Goal: Task Accomplishment & Management: Manage account settings

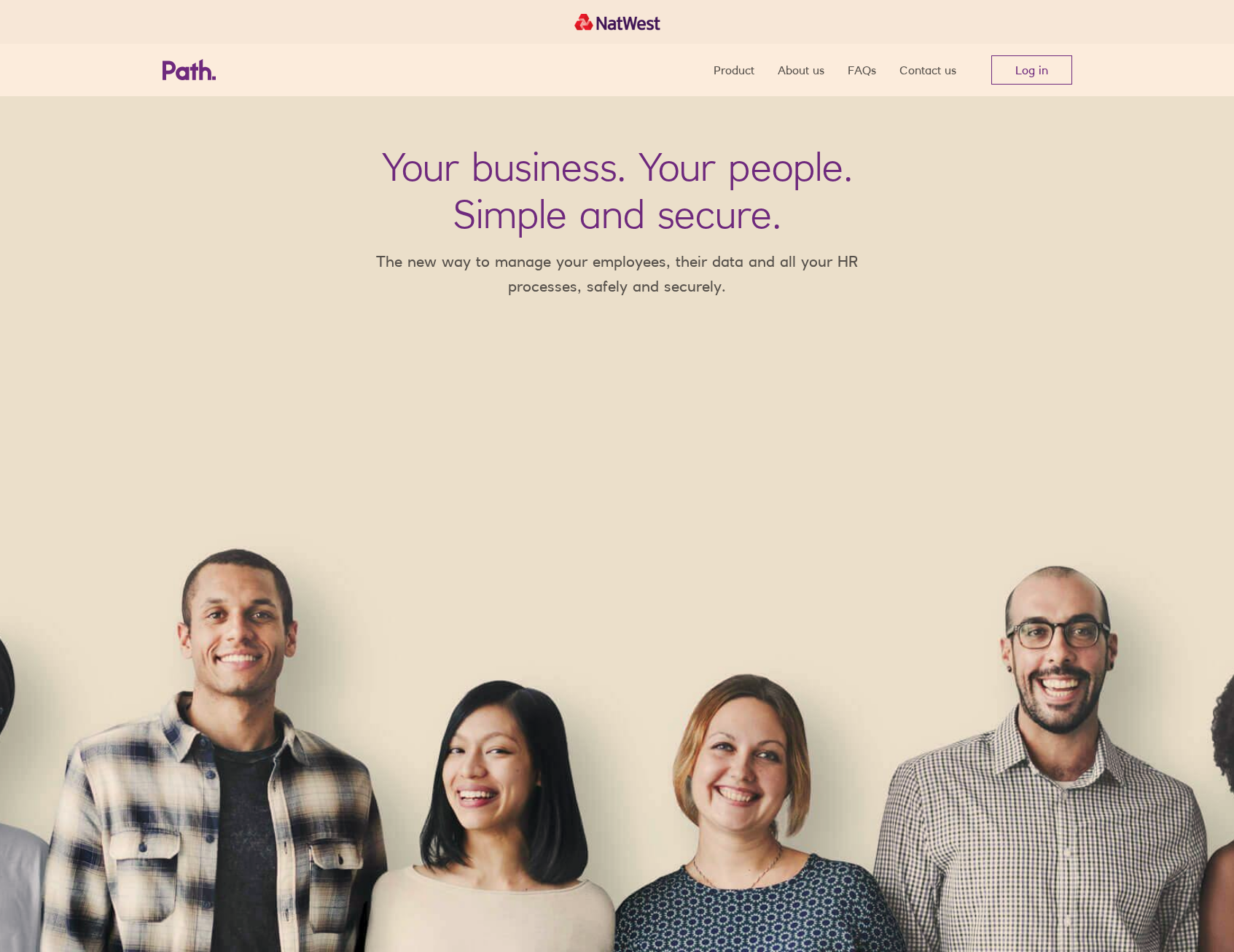
click at [1055, 59] on link "Log in" at bounding box center [1031, 70] width 81 height 29
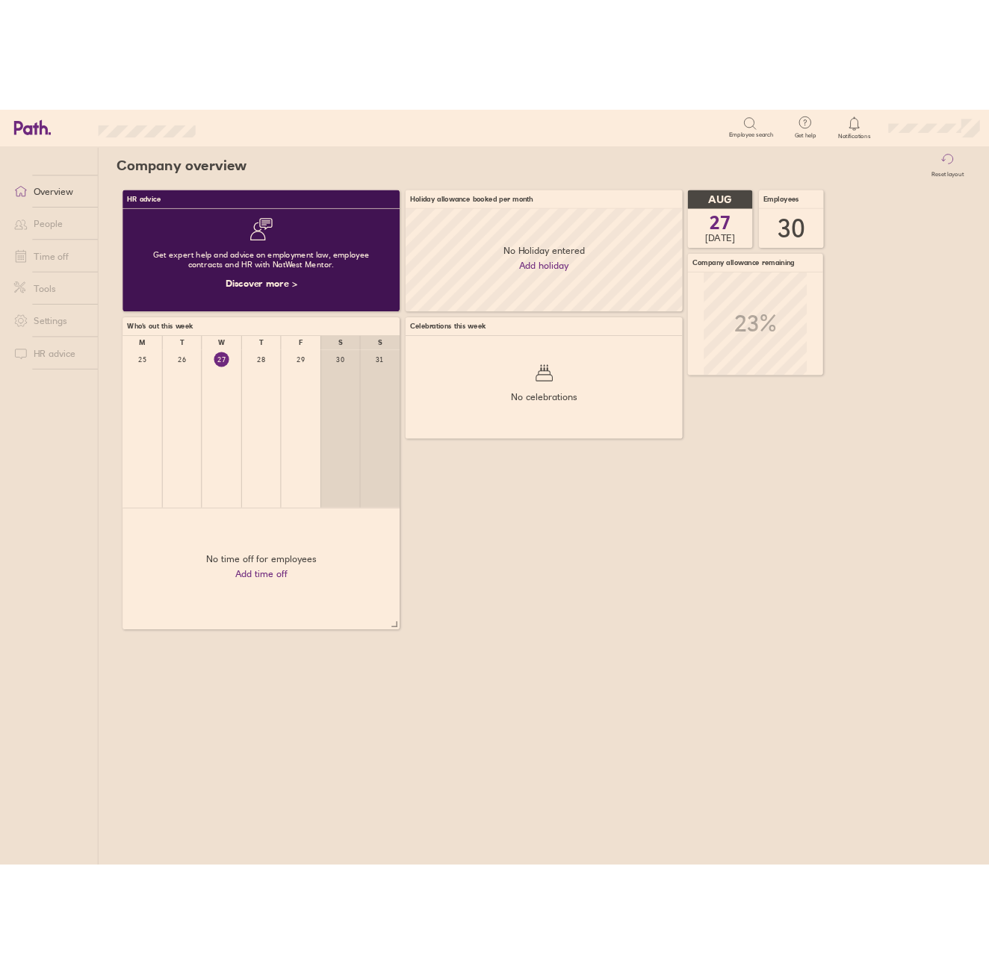
scroll to position [133, 358]
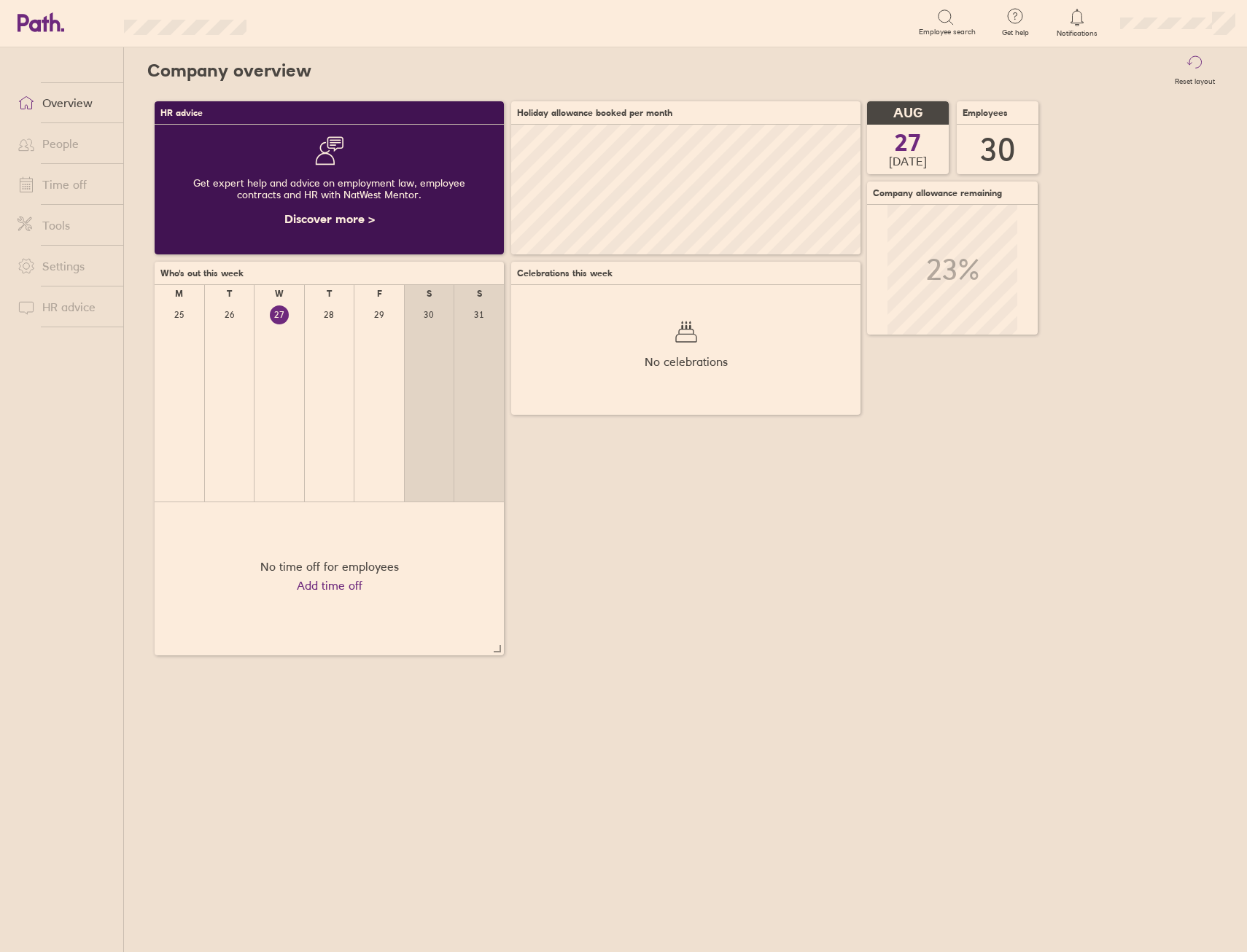
click at [1246, 409] on html "Search Employee search Get help FAQs Contact us Notifications My profile Sign o…" at bounding box center [623, 476] width 1247 height 952
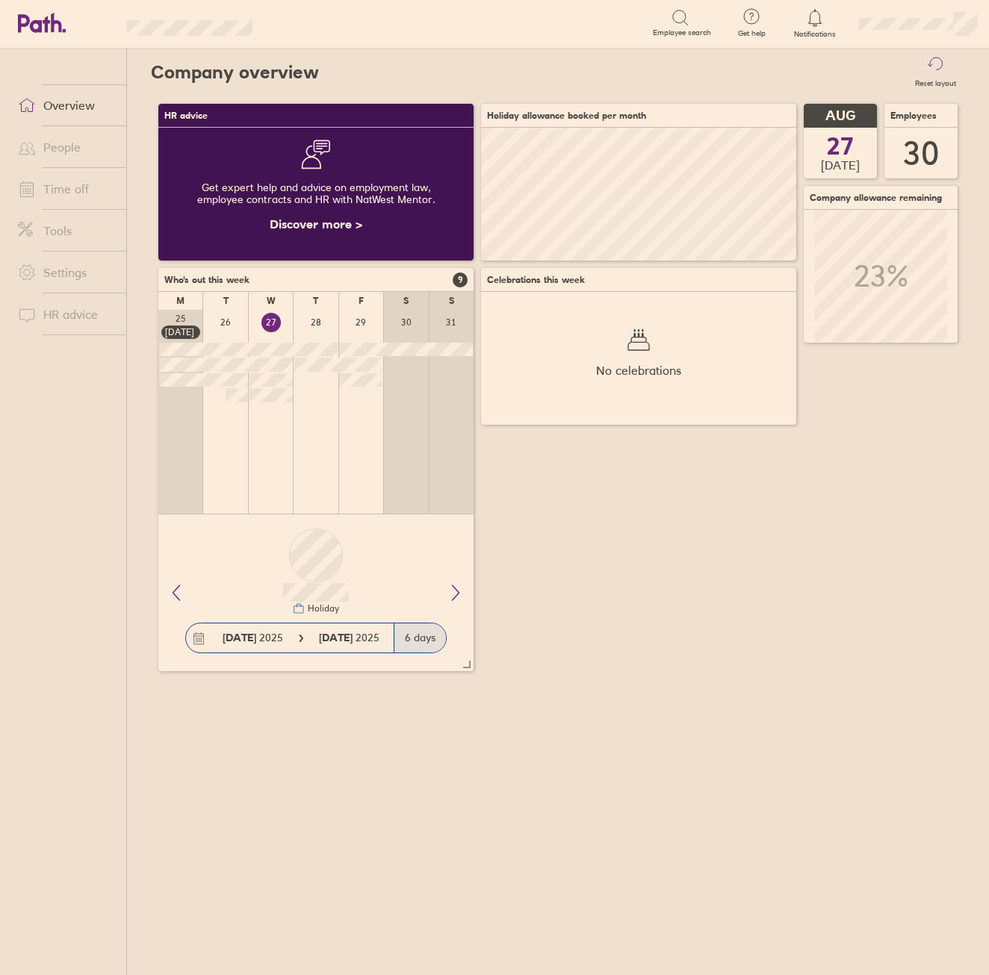
scroll to position [746497, 746315]
click at [81, 156] on link "People" at bounding box center [66, 147] width 120 height 30
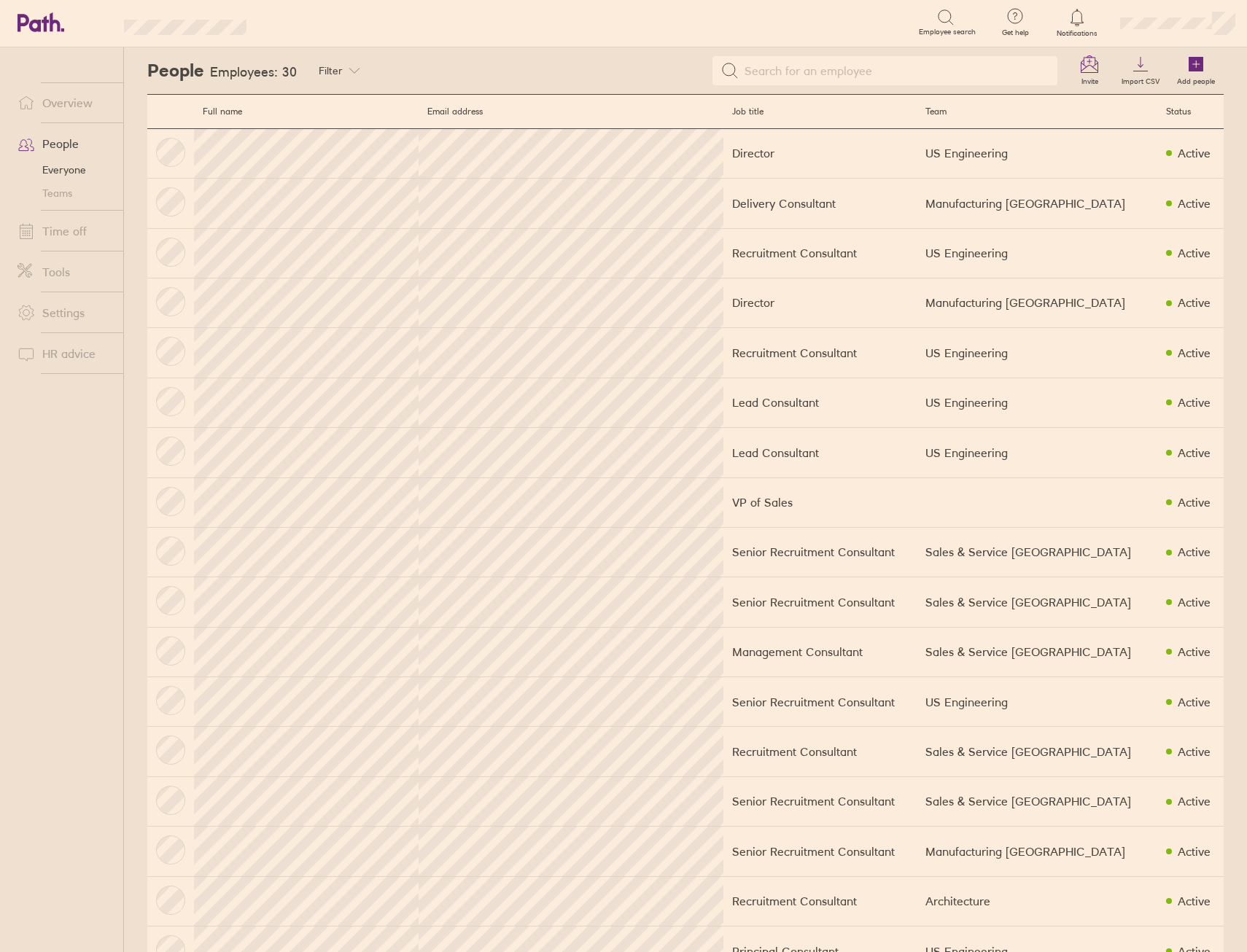
click at [1204, 67] on link "Add people" at bounding box center [1195, 71] width 56 height 47
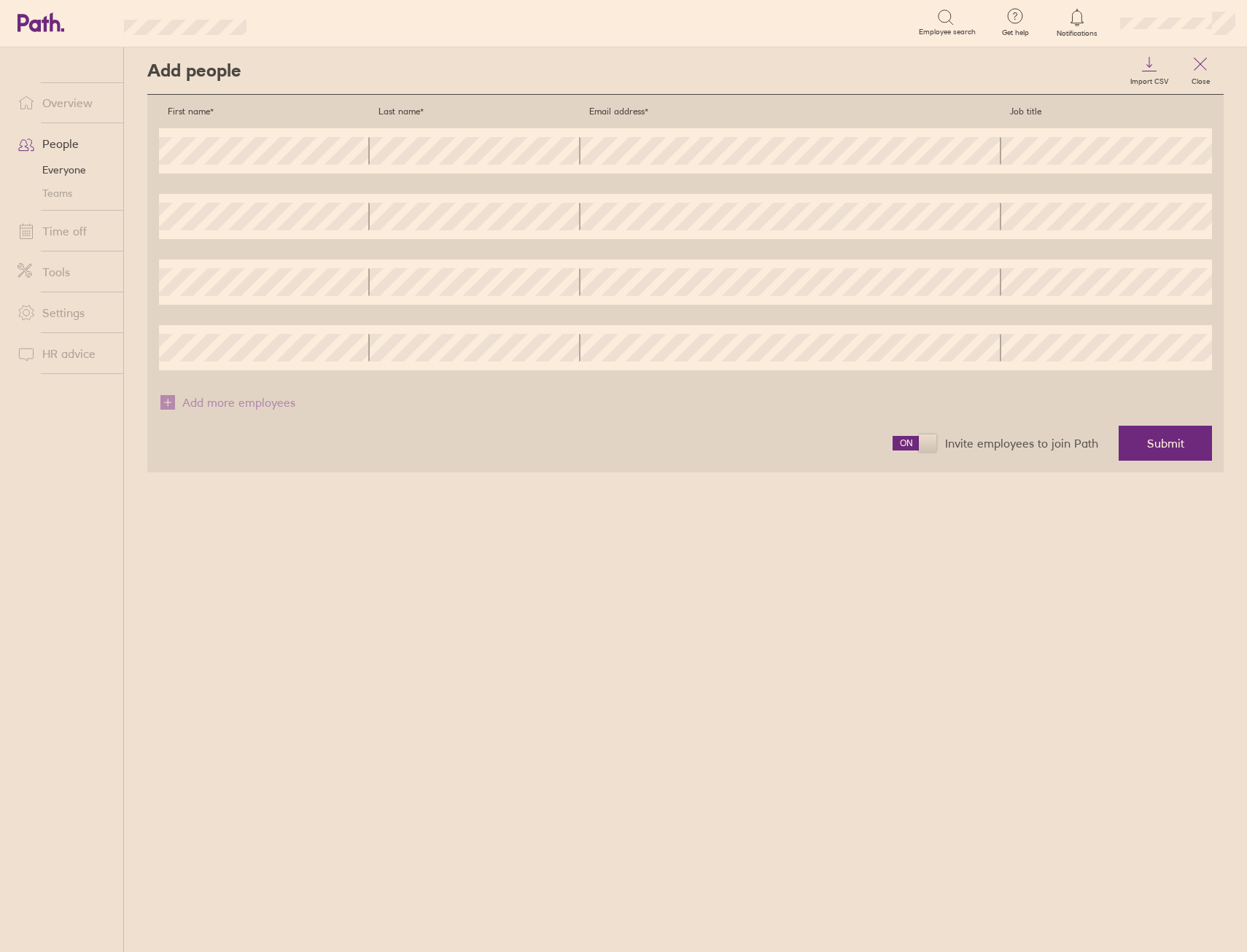
click at [1163, 448] on span "Submit" at bounding box center [1165, 442] width 37 height 13
click at [1170, 436] on span "Submit" at bounding box center [1165, 442] width 37 height 13
click at [348, 239] on div "First name* Last name* Email address* Job title First name Last name Email addr…" at bounding box center [686, 238] width 1053 height 264
click at [901, 545] on div "Add people Import CSV Close First name* Last name* Email address* Job title Fir…" at bounding box center [686, 500] width 1123 height 905
click at [1087, 592] on div "Add people Import CSV Close First name* Last name* Email address* Job title Fir…" at bounding box center [686, 500] width 1123 height 905
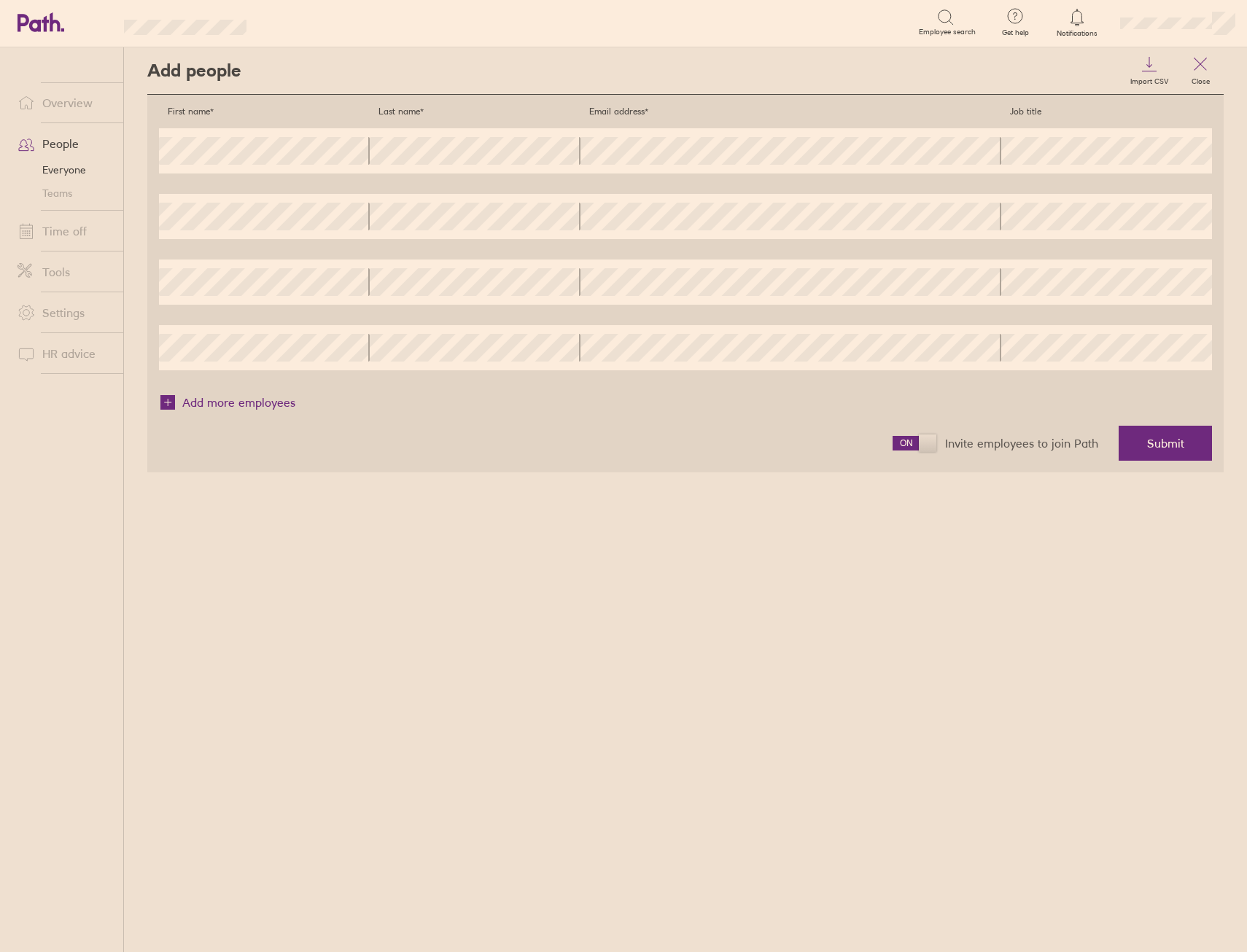
click at [70, 239] on link "Time off" at bounding box center [64, 231] width 117 height 29
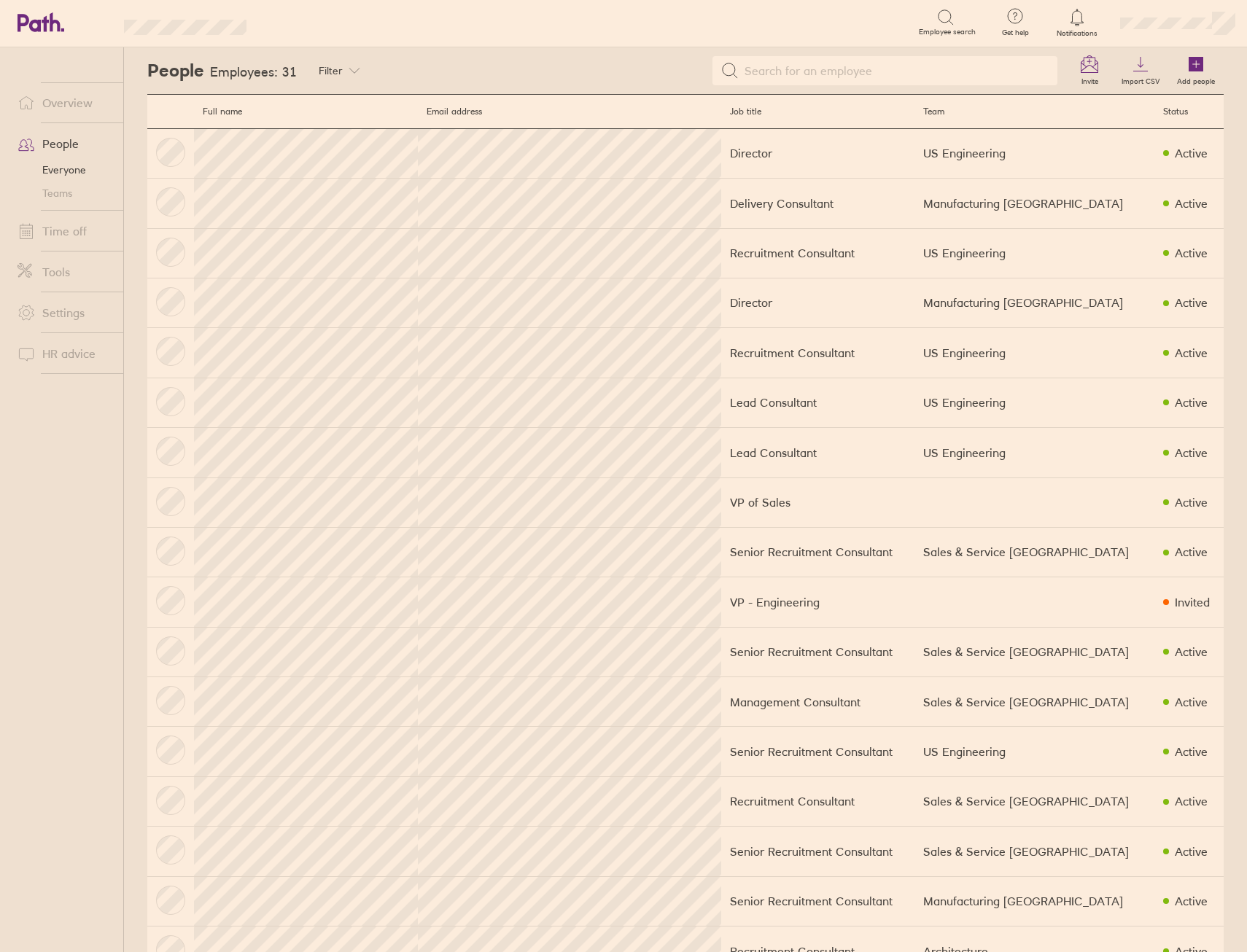
click at [1000, 596] on td at bounding box center [1034, 601] width 240 height 50
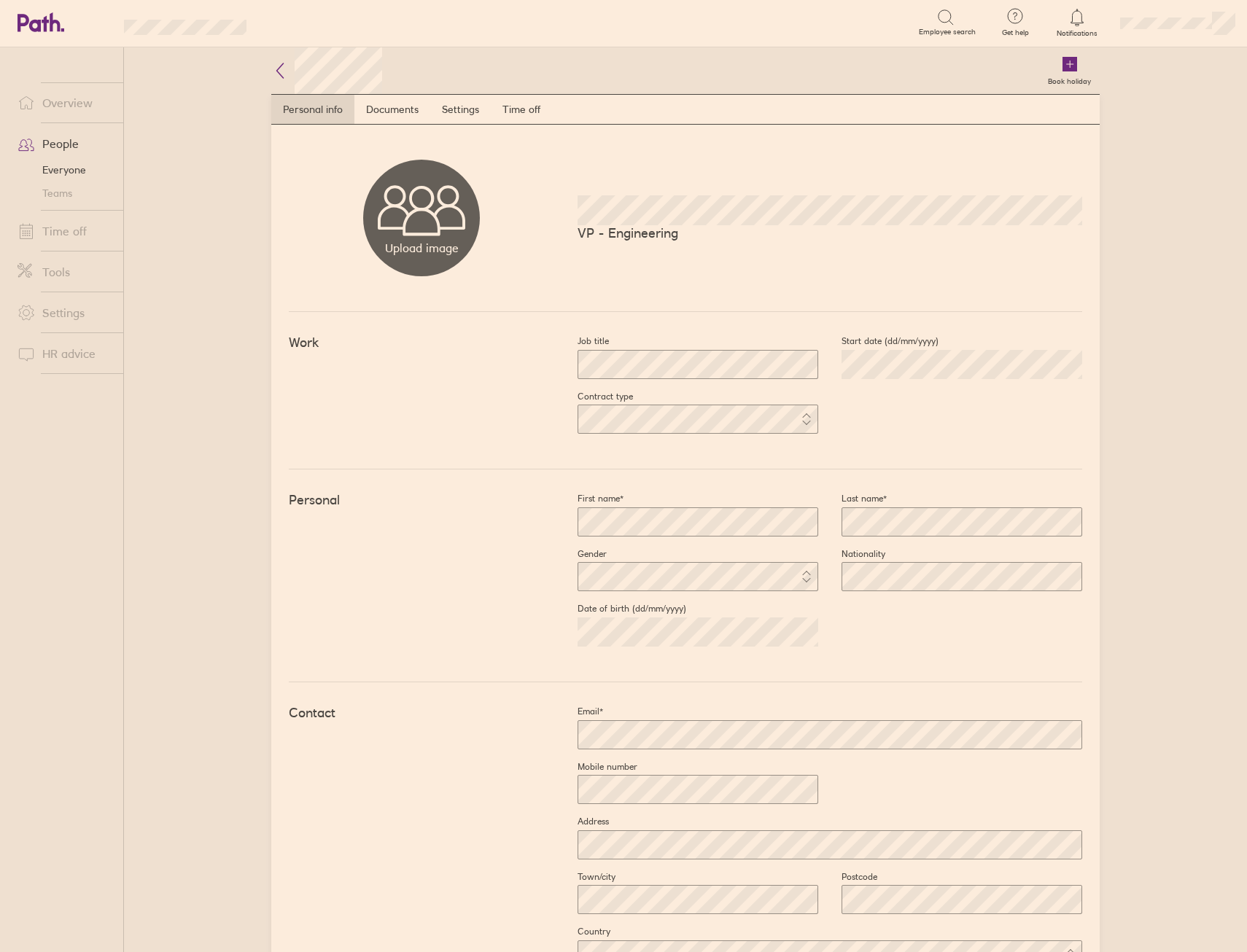
click at [457, 93] on div "Book holiday" at bounding box center [740, 71] width 718 height 47
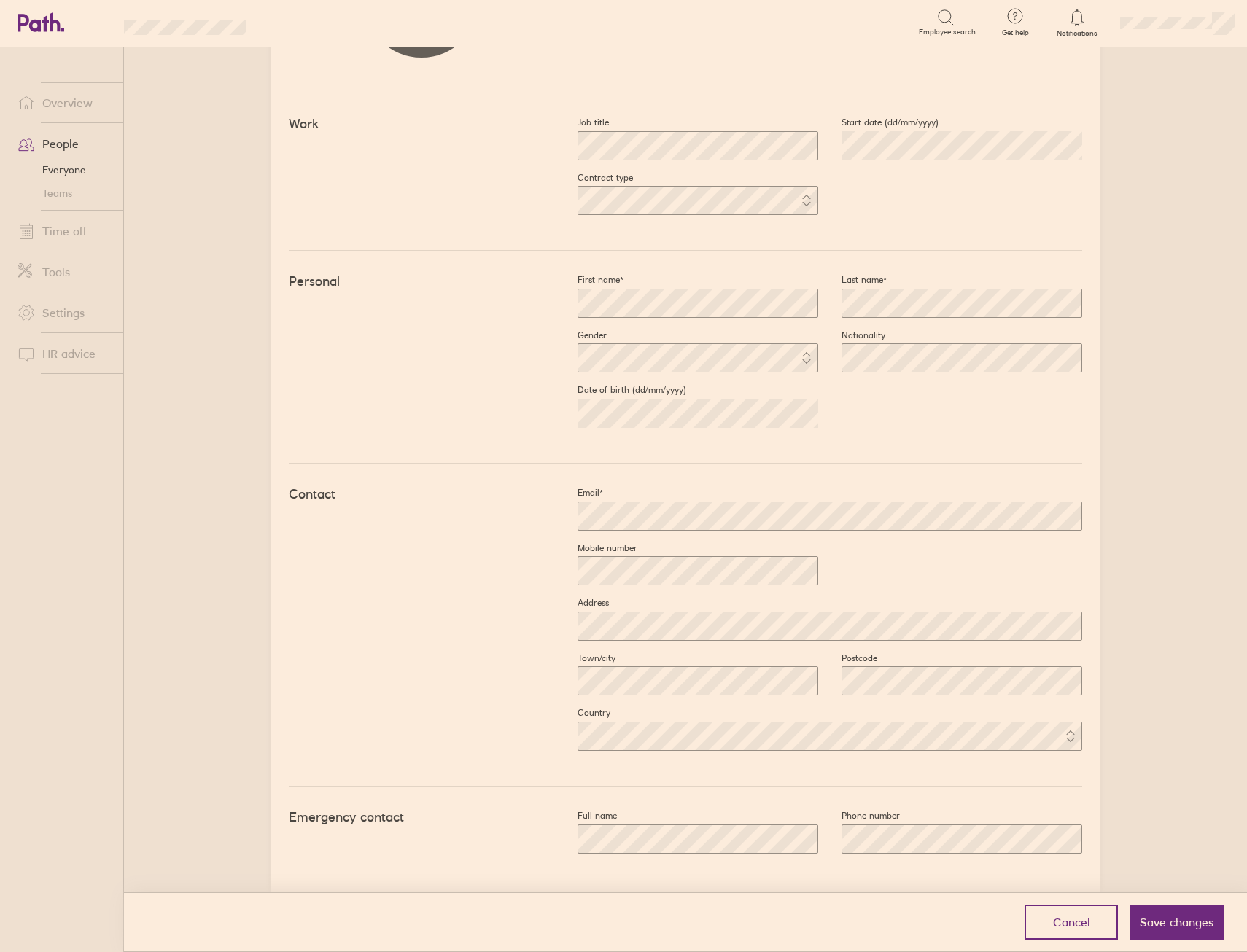
scroll to position [243, 0]
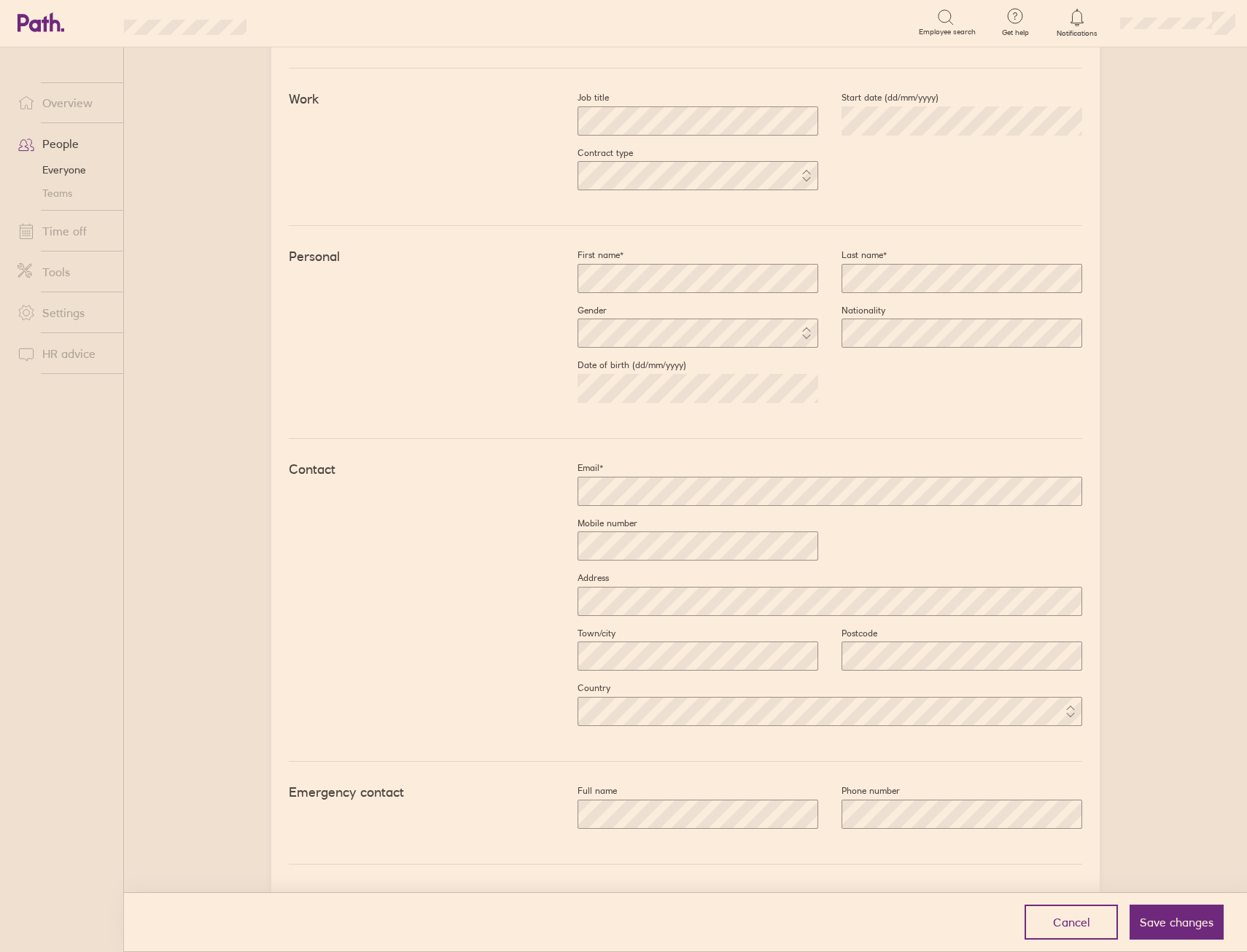
click at [1179, 925] on span "Save changes" at bounding box center [1176, 922] width 73 height 13
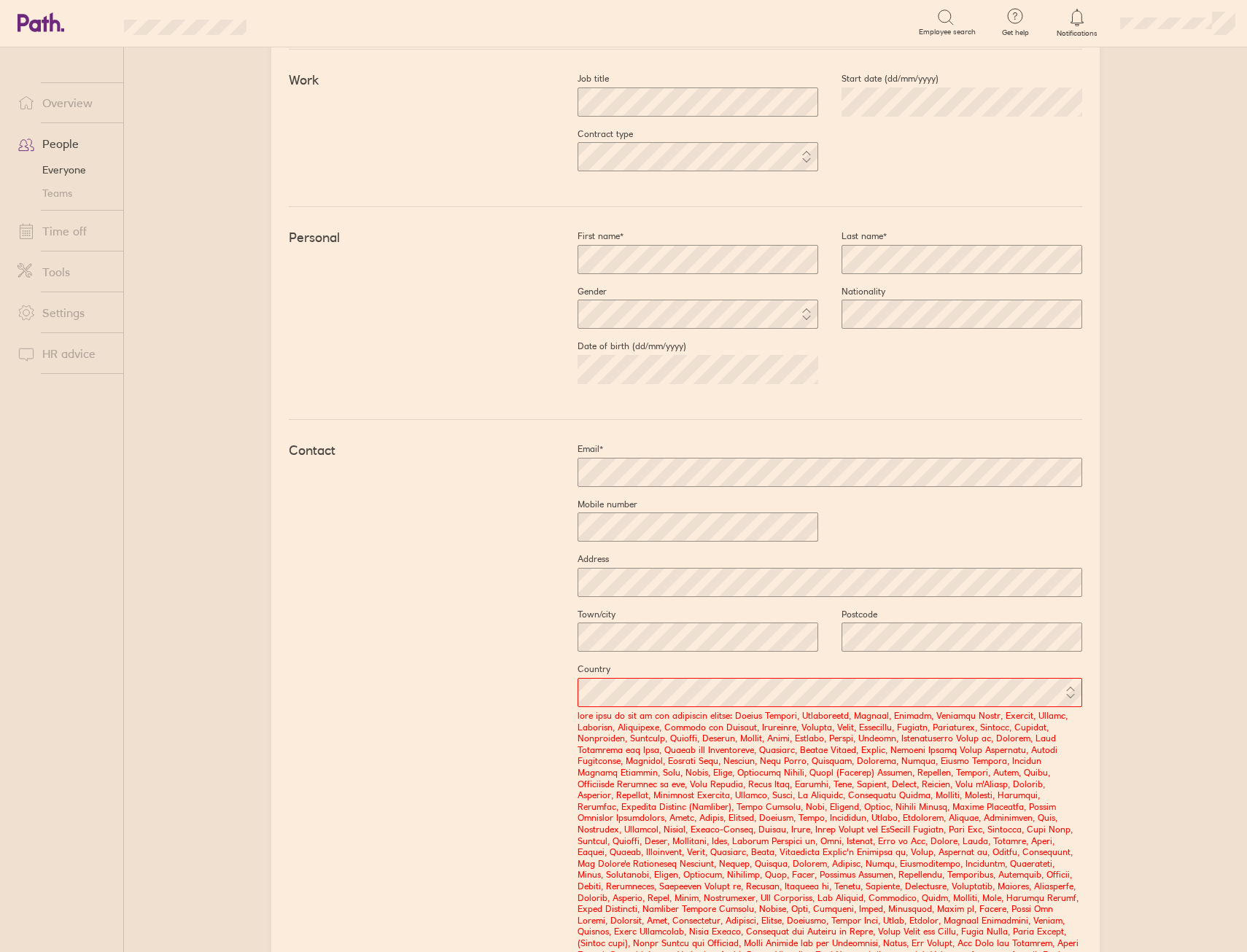
scroll to position [316, 0]
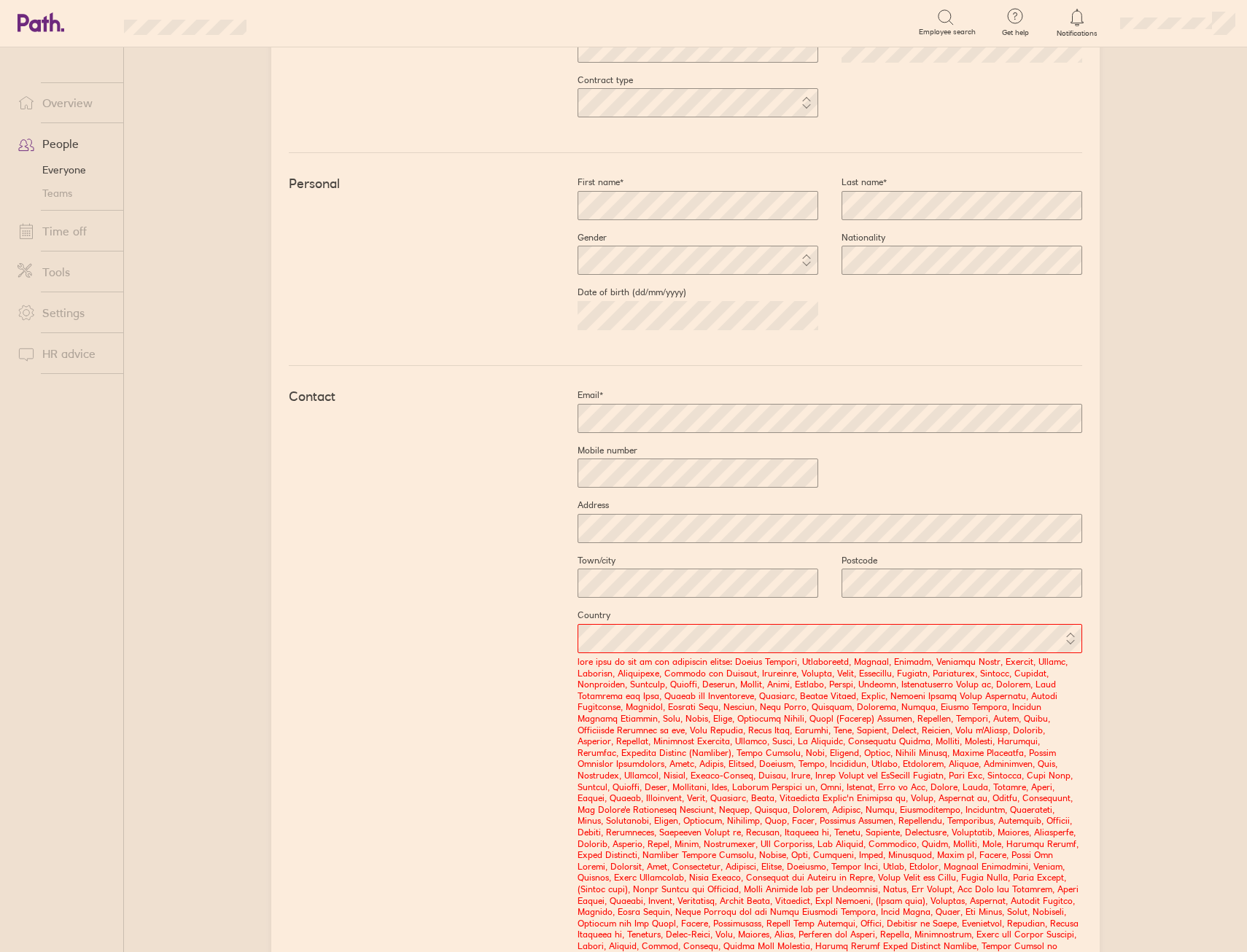
click at [675, 663] on span at bounding box center [817, 815] width 528 height 318
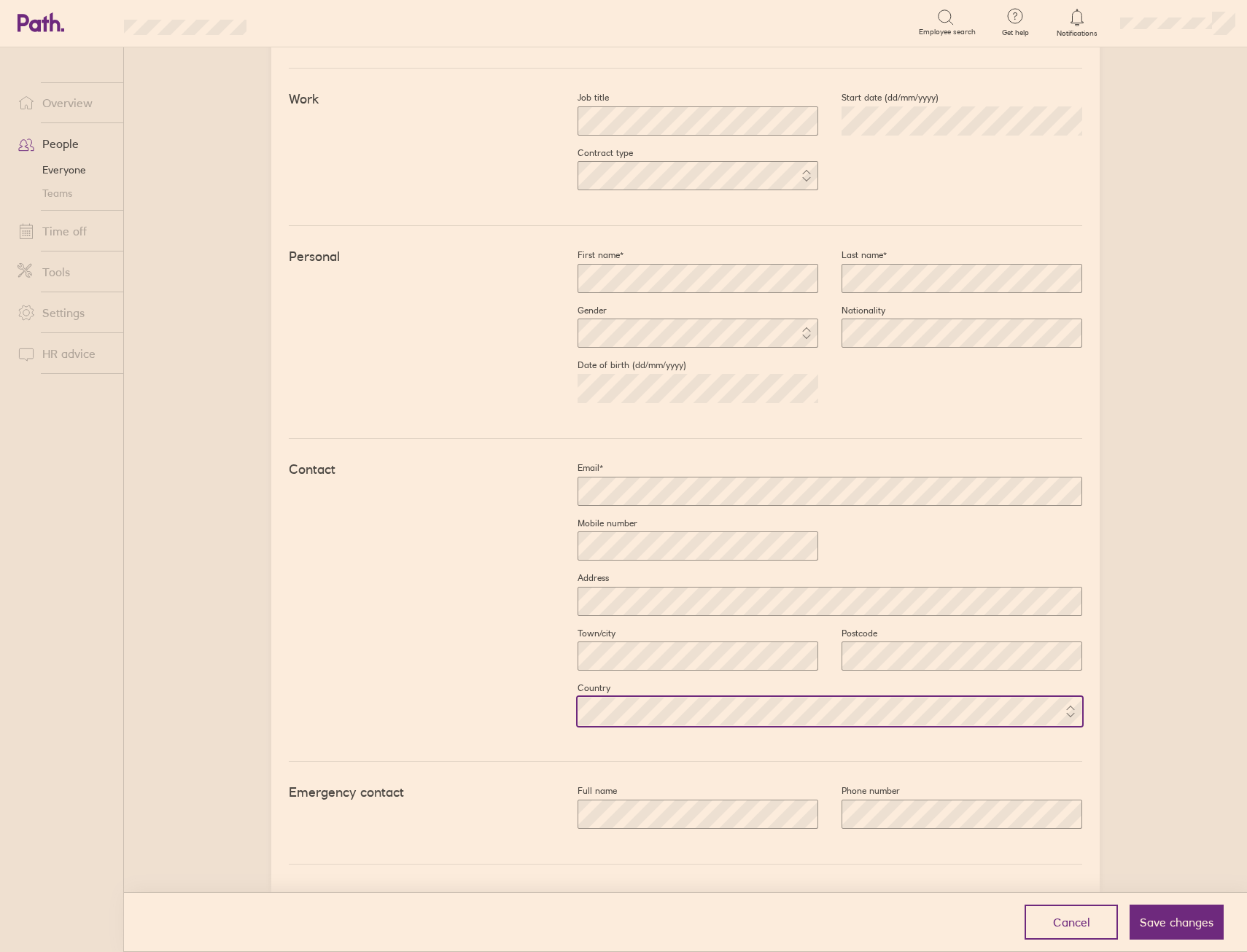
scroll to position [243, 0]
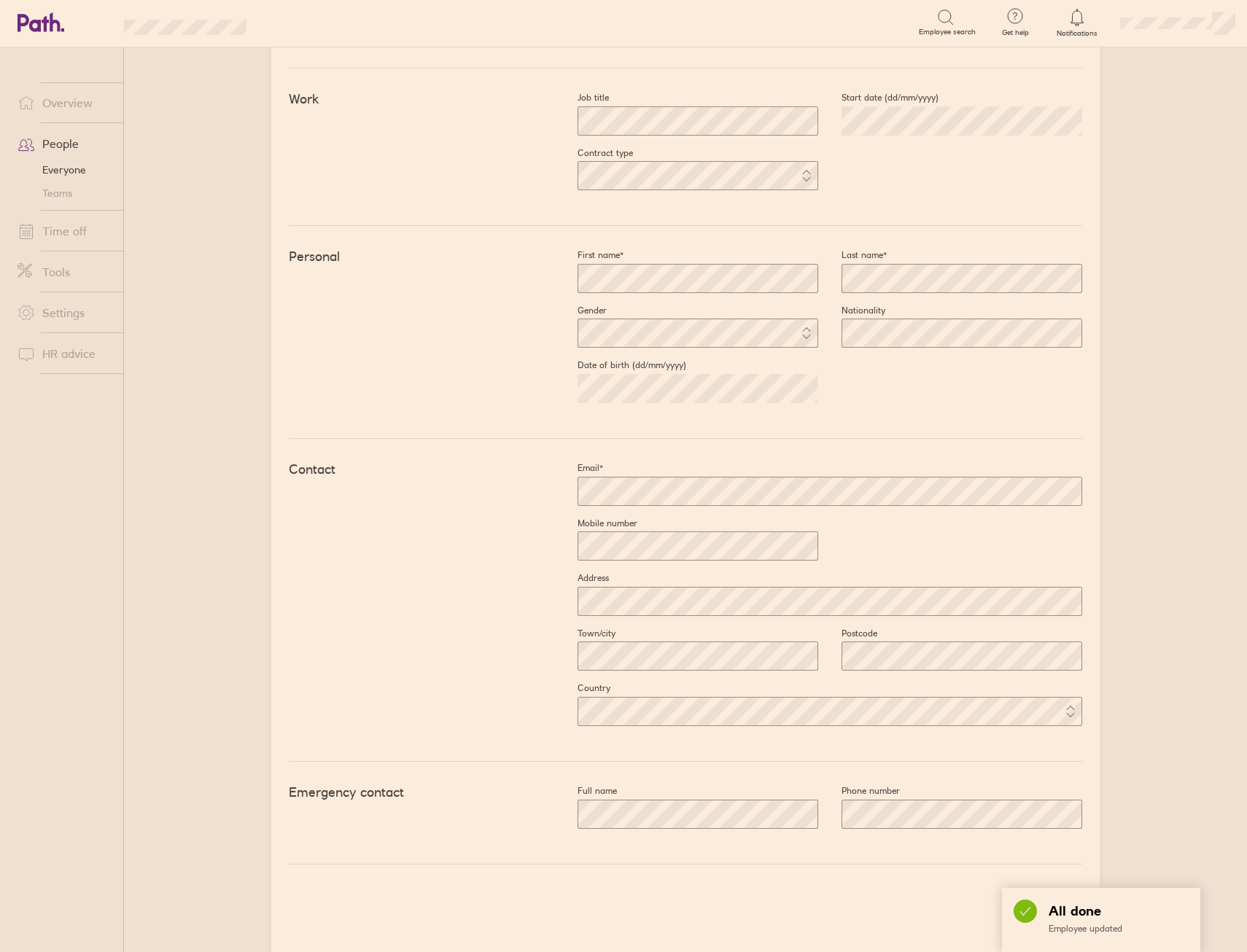
click at [1127, 831] on main "Book holiday Personal info Documents Settings Time off Upload image Choose file…" at bounding box center [686, 500] width 1123 height 905
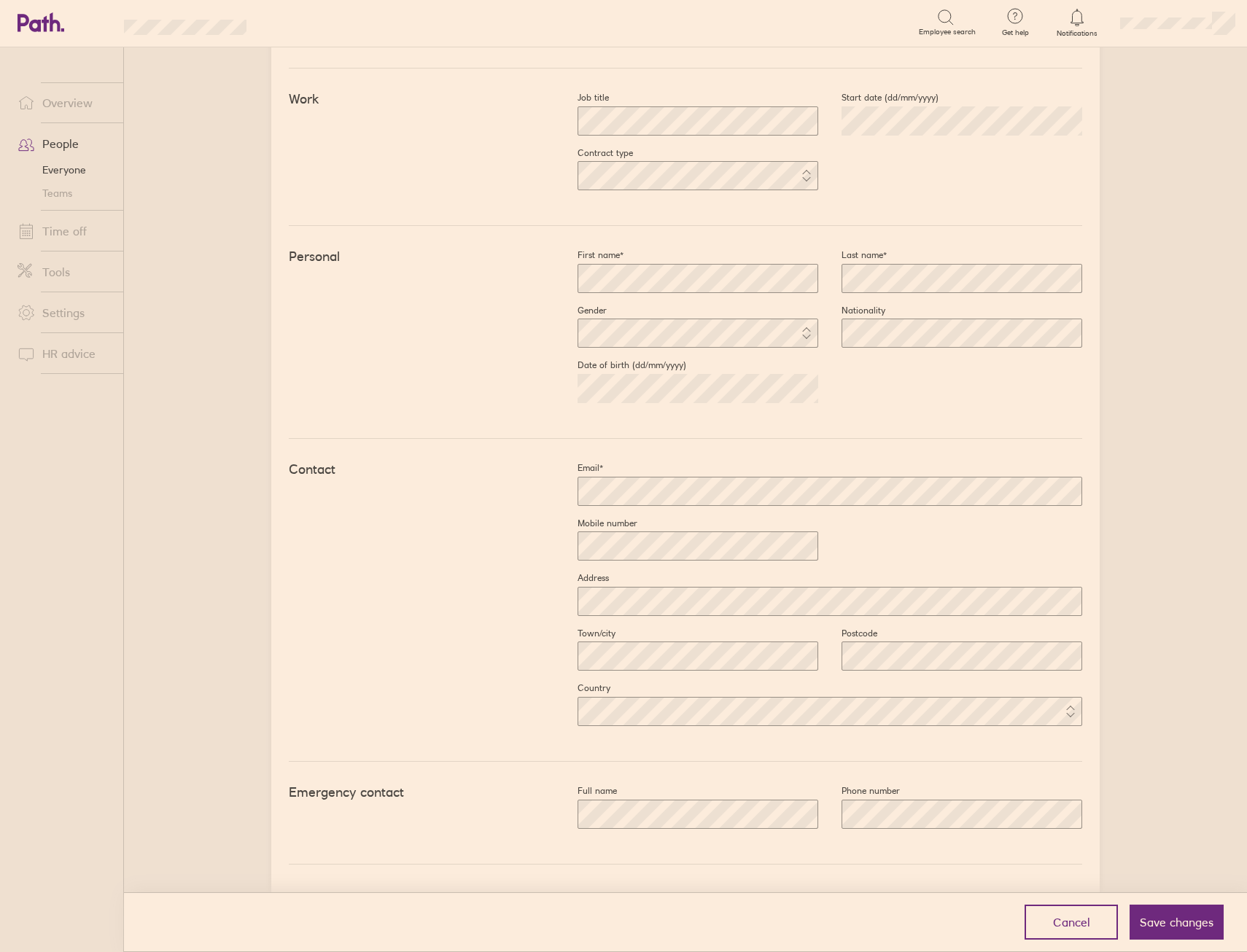
click at [1167, 925] on span "Save changes" at bounding box center [1176, 922] width 73 height 13
click at [1186, 918] on span "Save changes" at bounding box center [1176, 922] width 73 height 13
click at [732, 883] on form "Work Job title Start date (dd/mm/yyyy) [DATE] Contract type Personal First name…" at bounding box center [686, 510] width 793 height 884
click at [1143, 922] on span "Save changes" at bounding box center [1176, 922] width 73 height 13
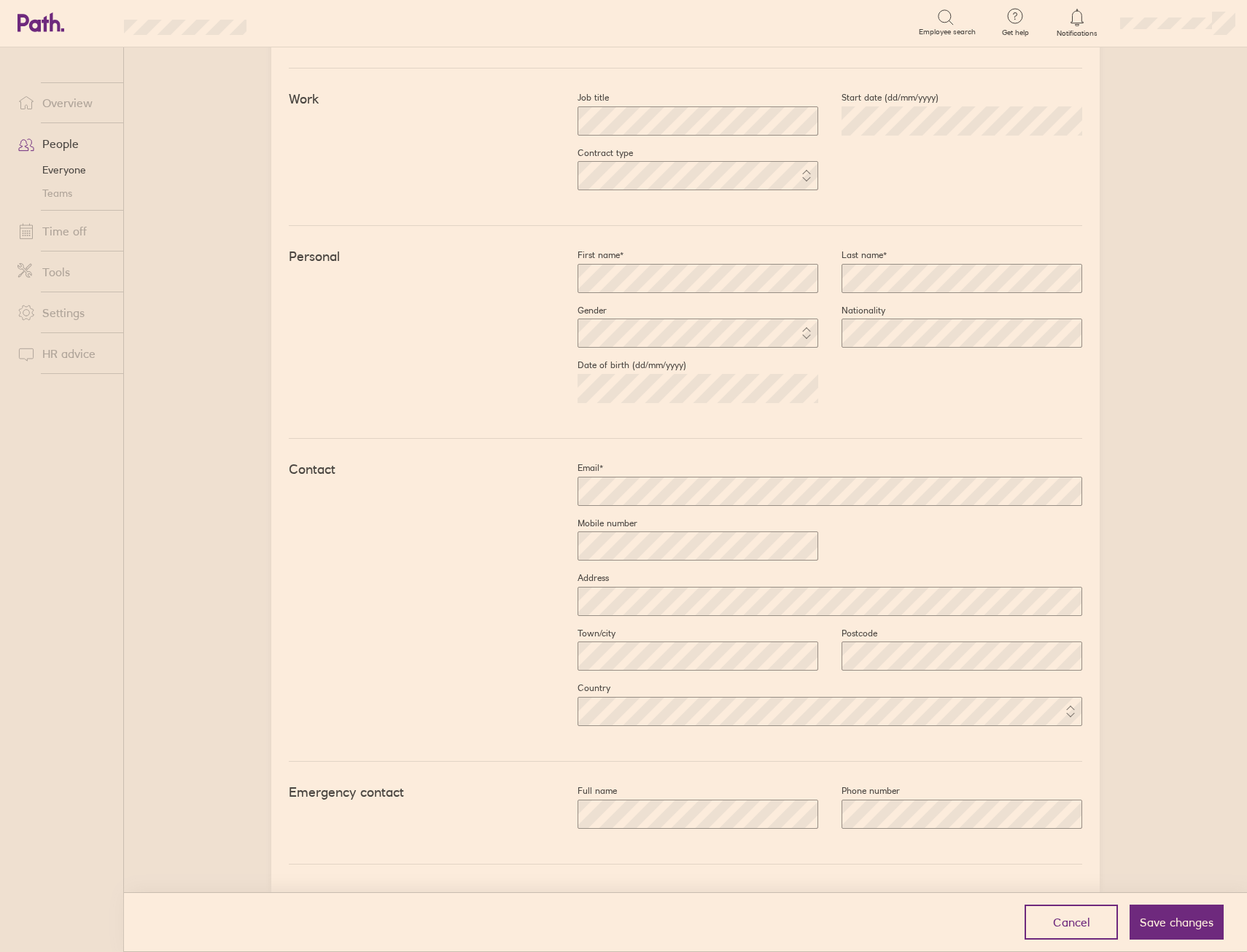
click at [1143, 922] on span "Save changes" at bounding box center [1176, 922] width 73 height 13
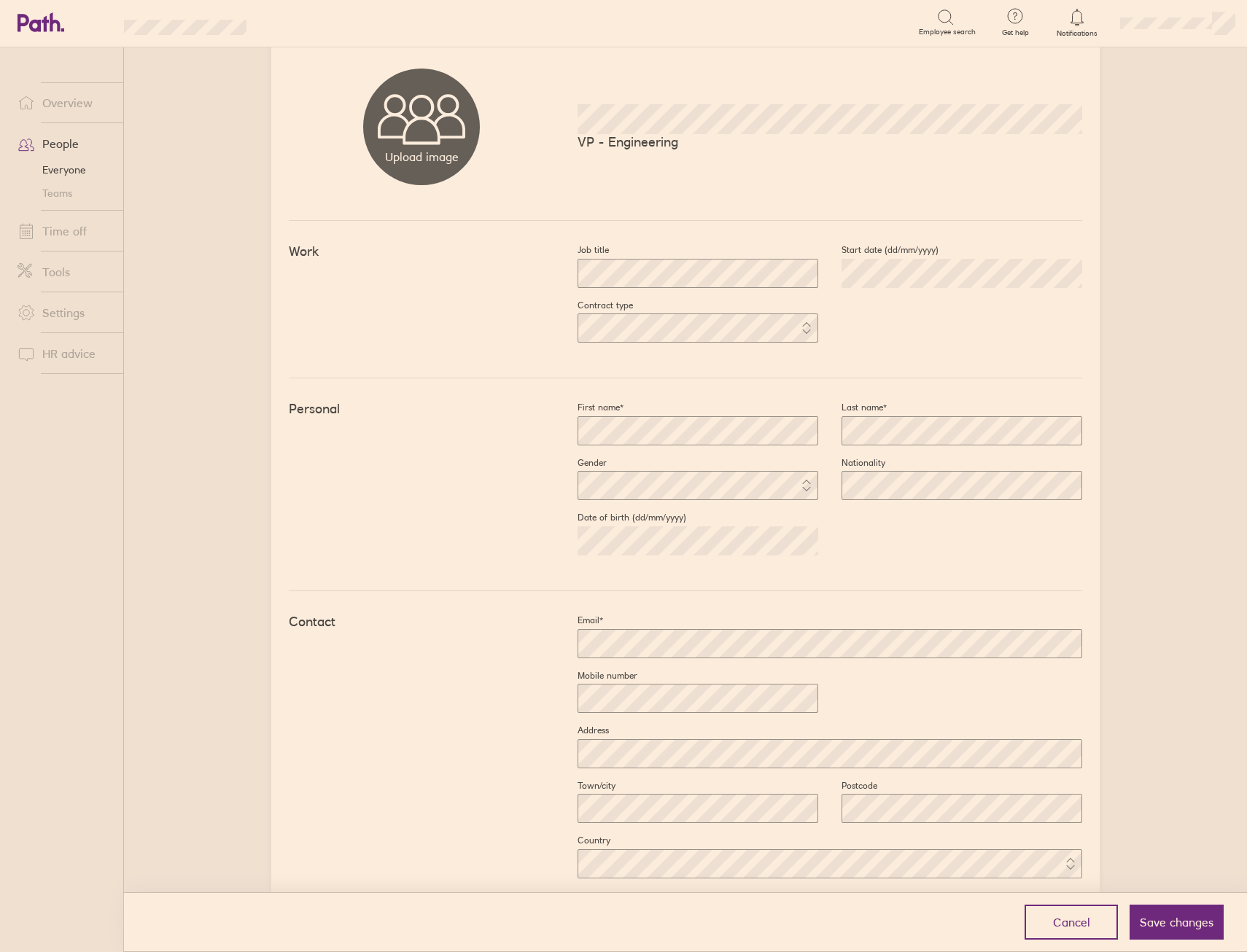
scroll to position [0, 0]
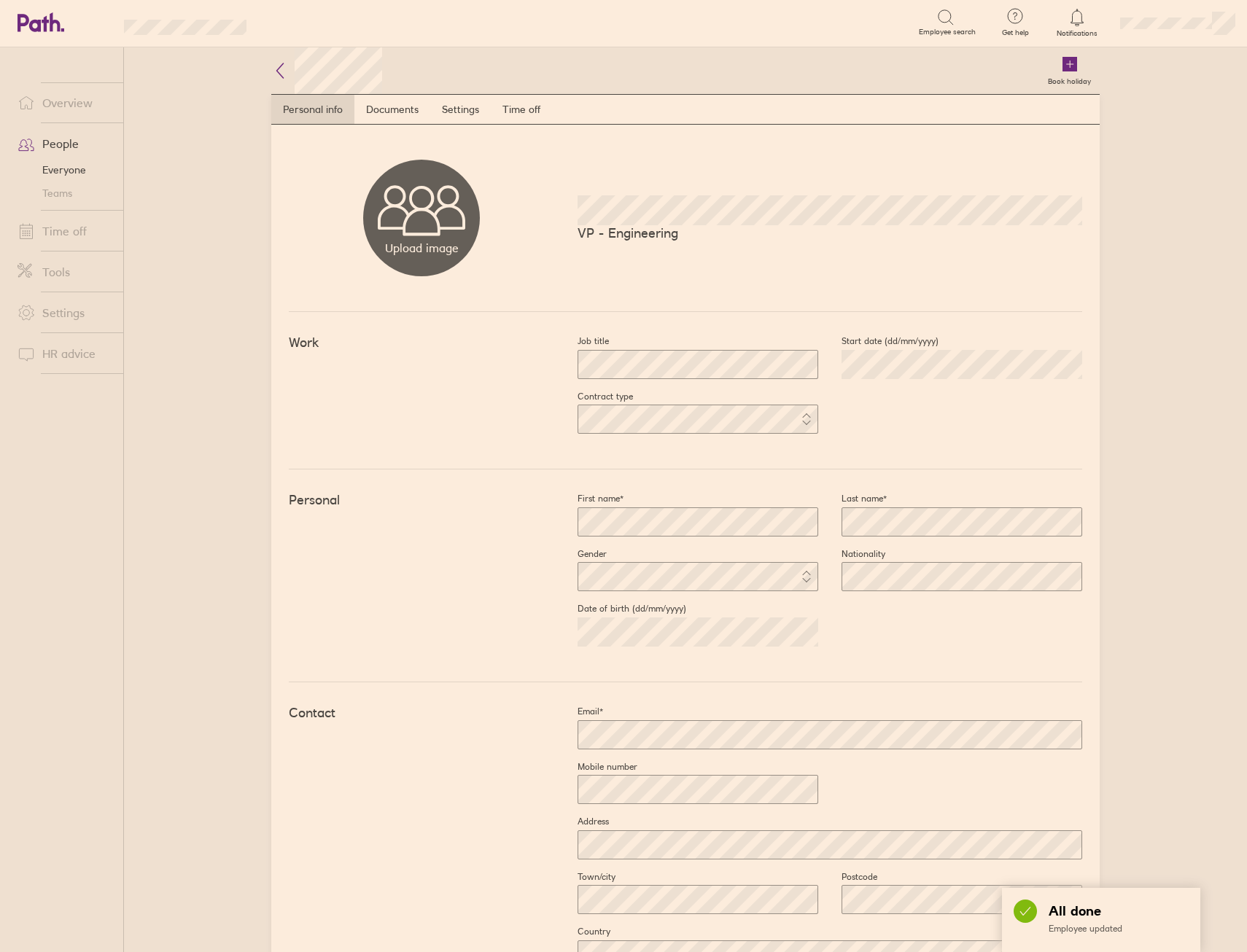
click at [393, 112] on link "Documents" at bounding box center [393, 109] width 76 height 29
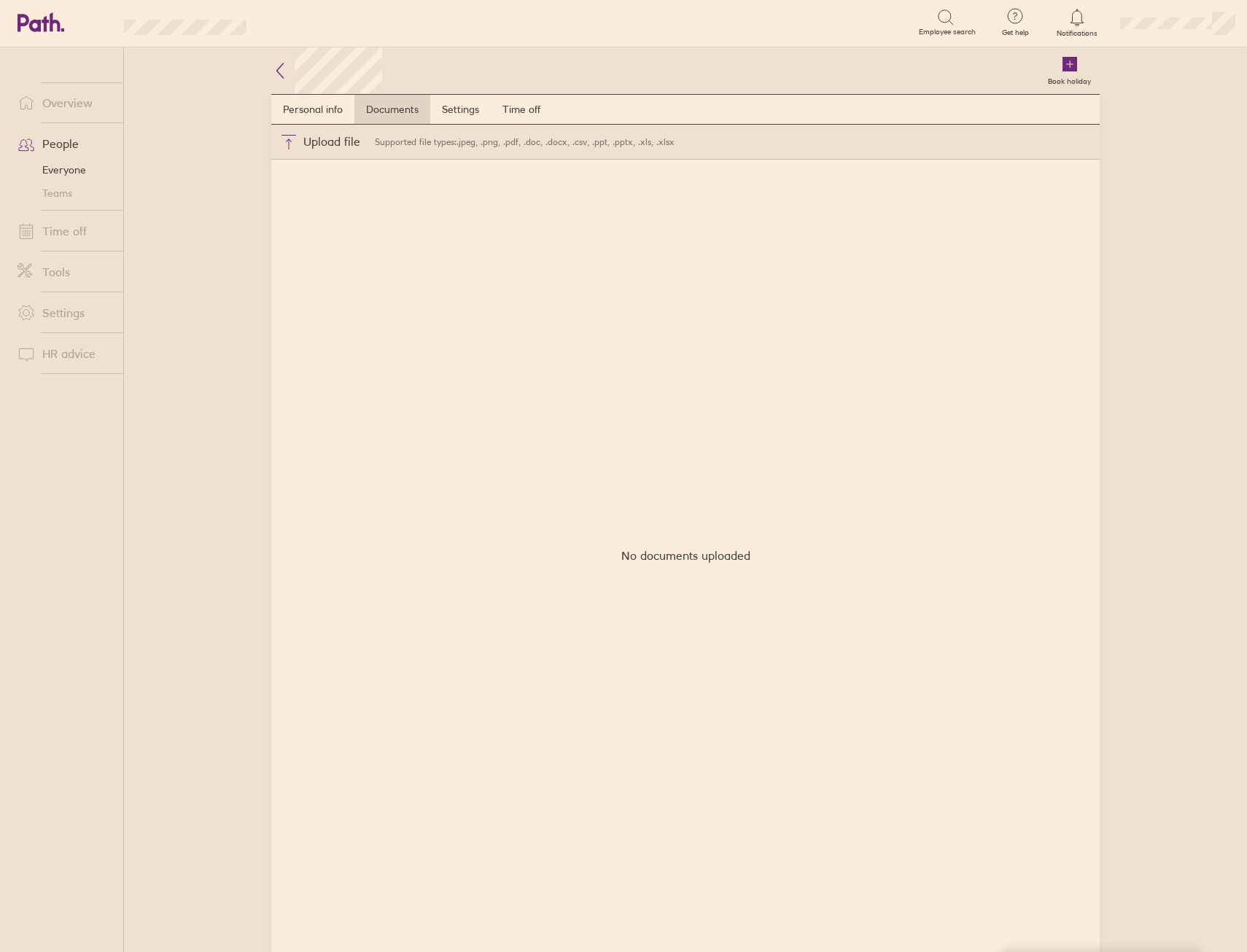
click at [461, 108] on link "Settings" at bounding box center [461, 109] width 61 height 29
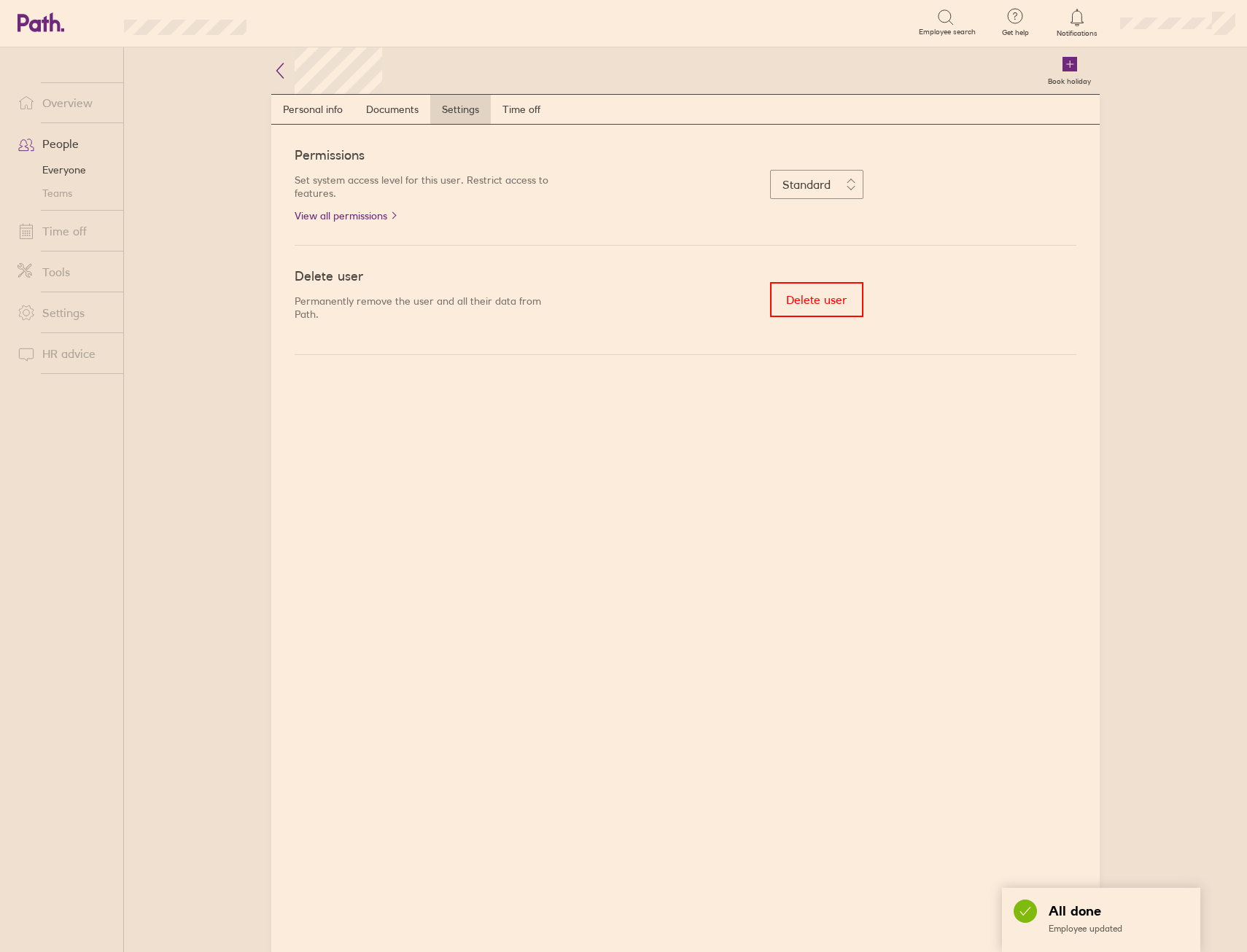
click at [539, 110] on link "Time off" at bounding box center [520, 109] width 62 height 29
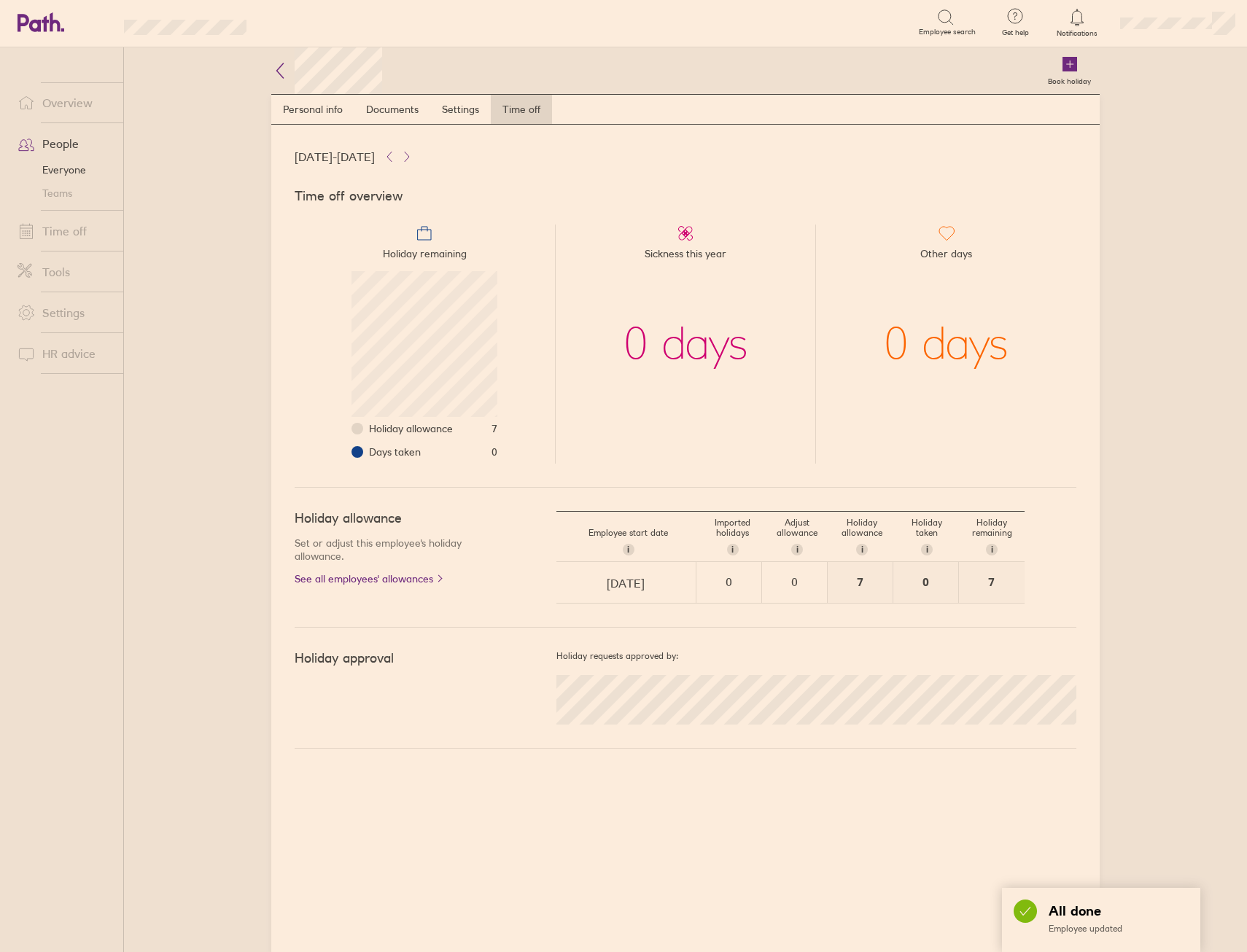
scroll to position [145, 145]
click at [311, 105] on link "Personal info" at bounding box center [312, 109] width 83 height 29
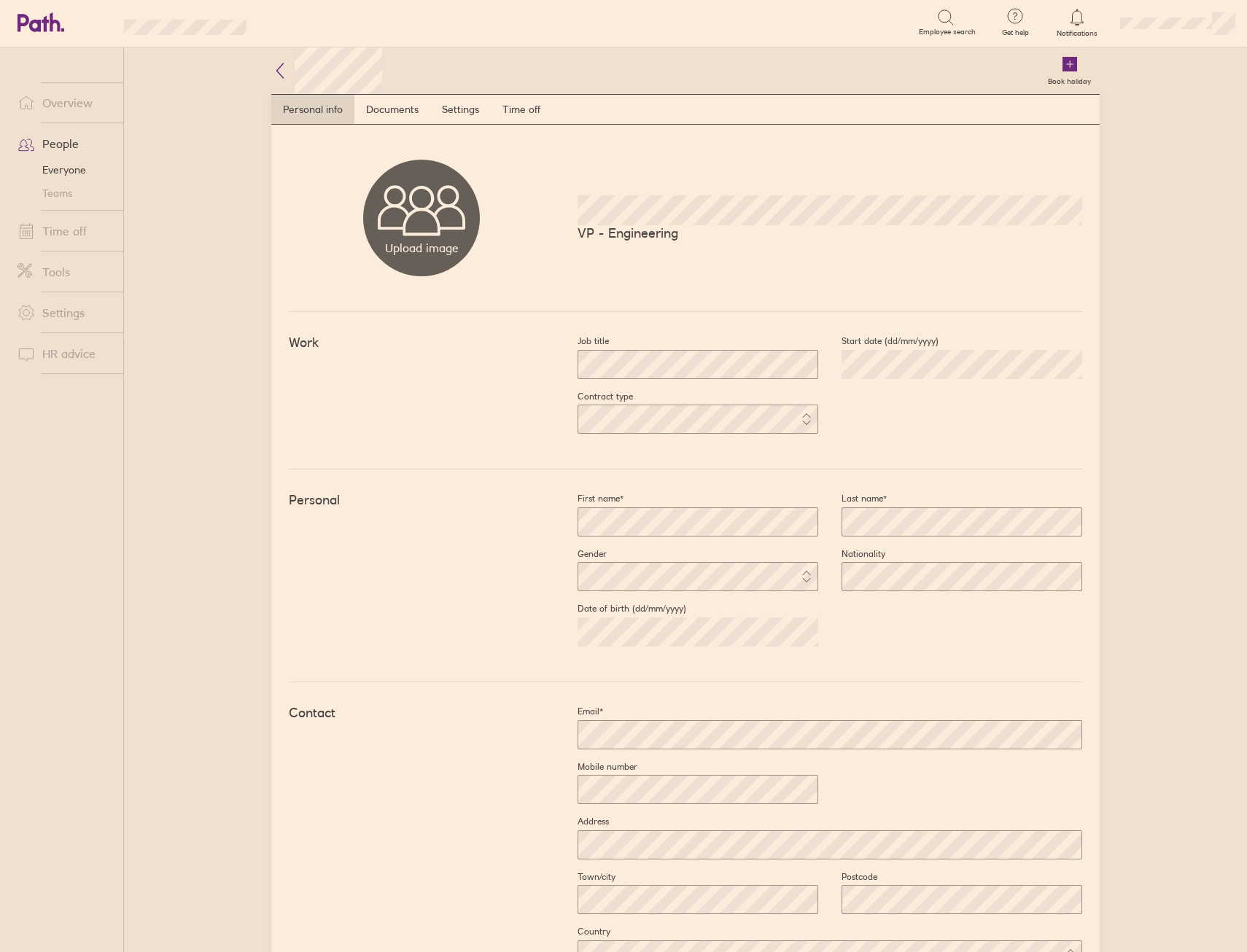
click at [277, 70] on icon at bounding box center [280, 70] width 18 height 18
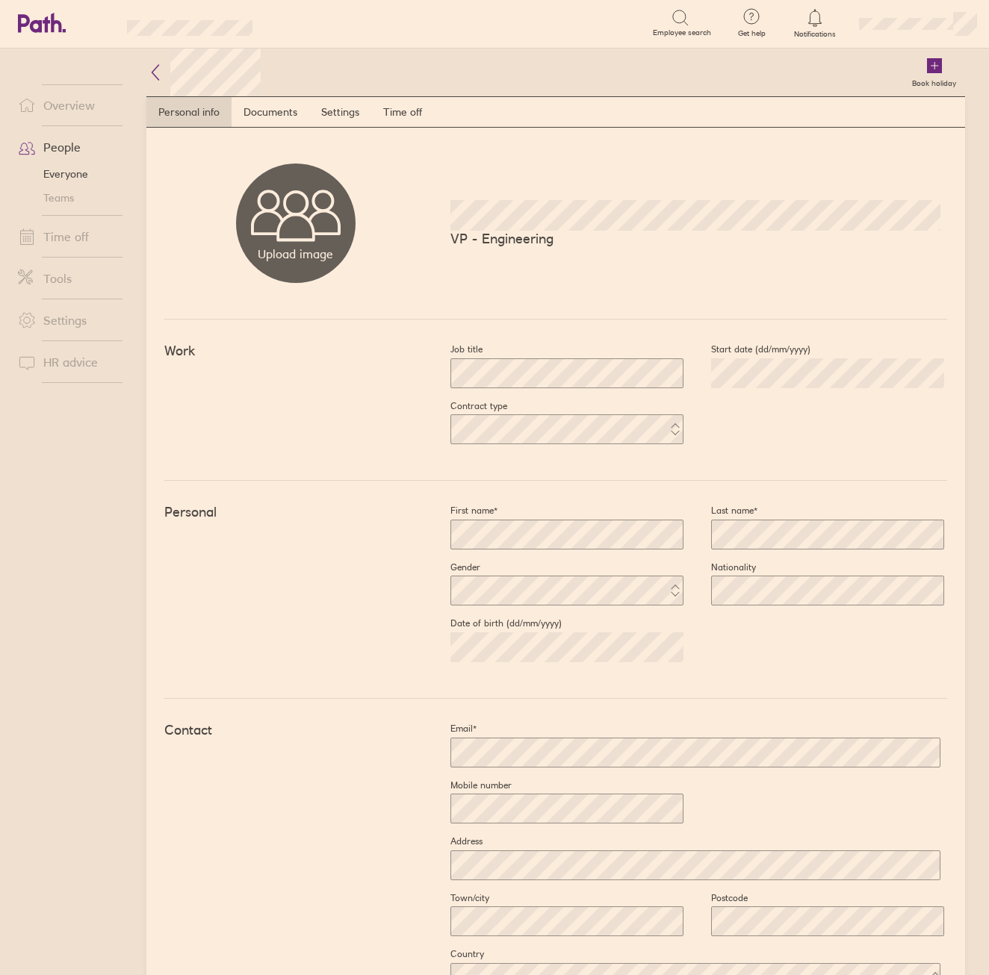
click at [251, 113] on link "Documents" at bounding box center [270, 112] width 78 height 30
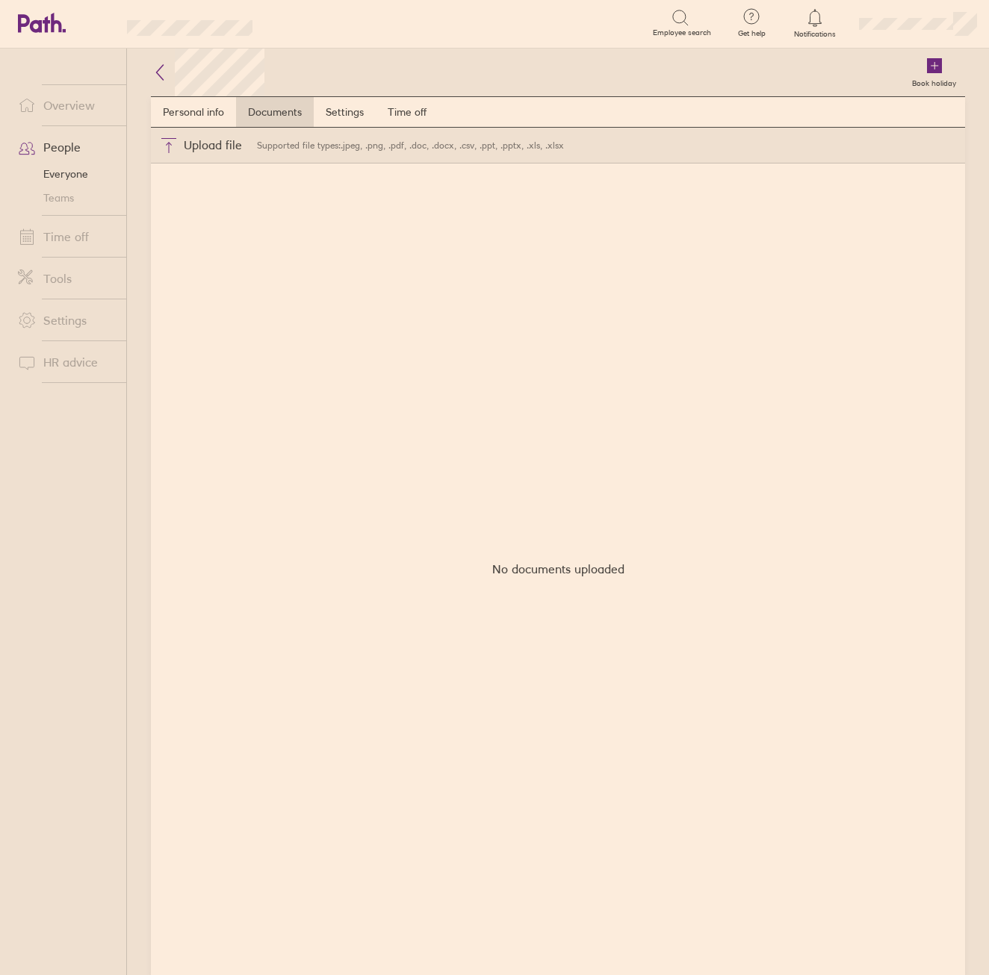
click at [196, 151] on button "Choose files" at bounding box center [201, 146] width 100 height 36
type input "C:\fakepath\[PERSON_NAME] - Verto [DEMOGRAPHIC_DATA].pdf"
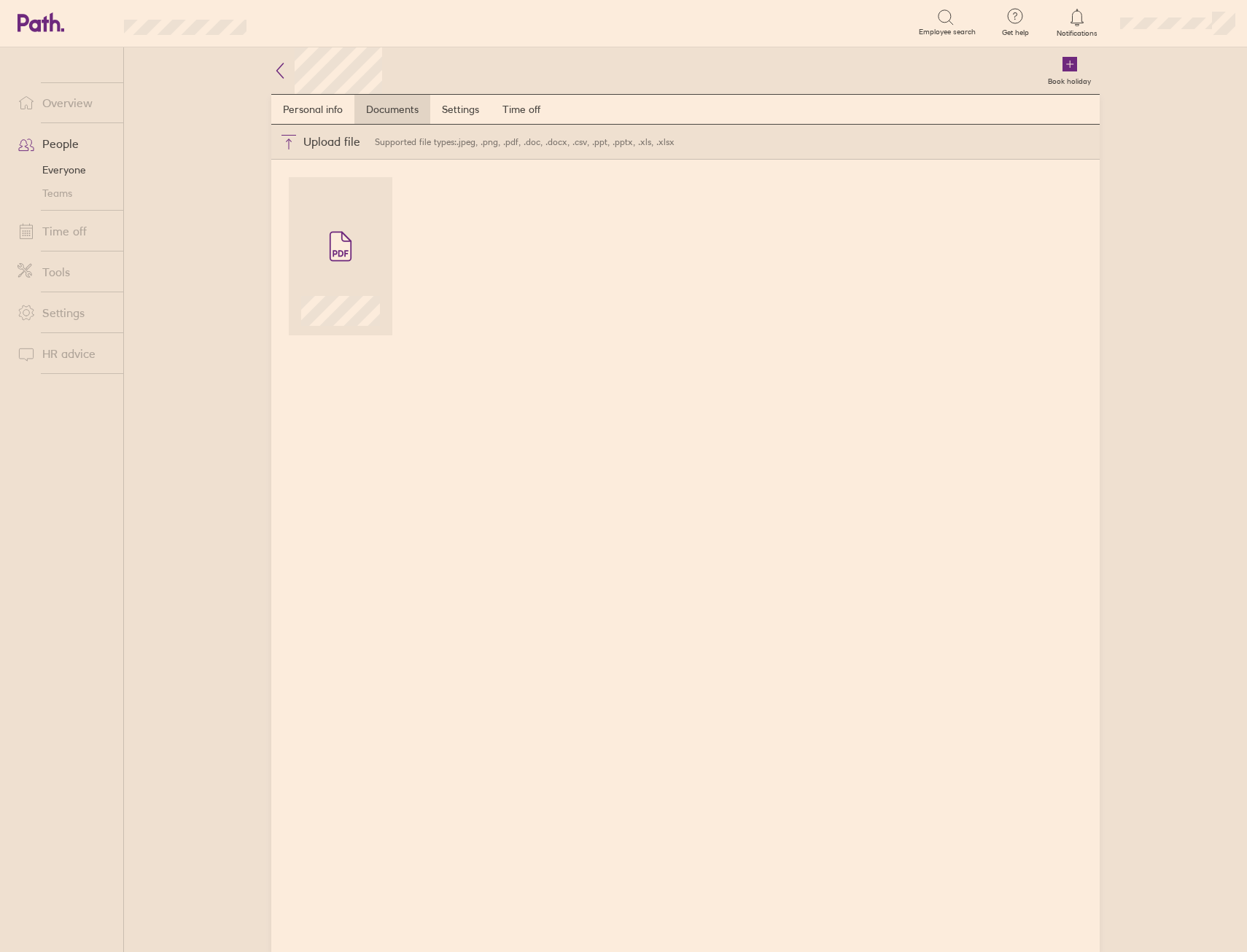
click at [276, 70] on icon at bounding box center [280, 70] width 18 height 18
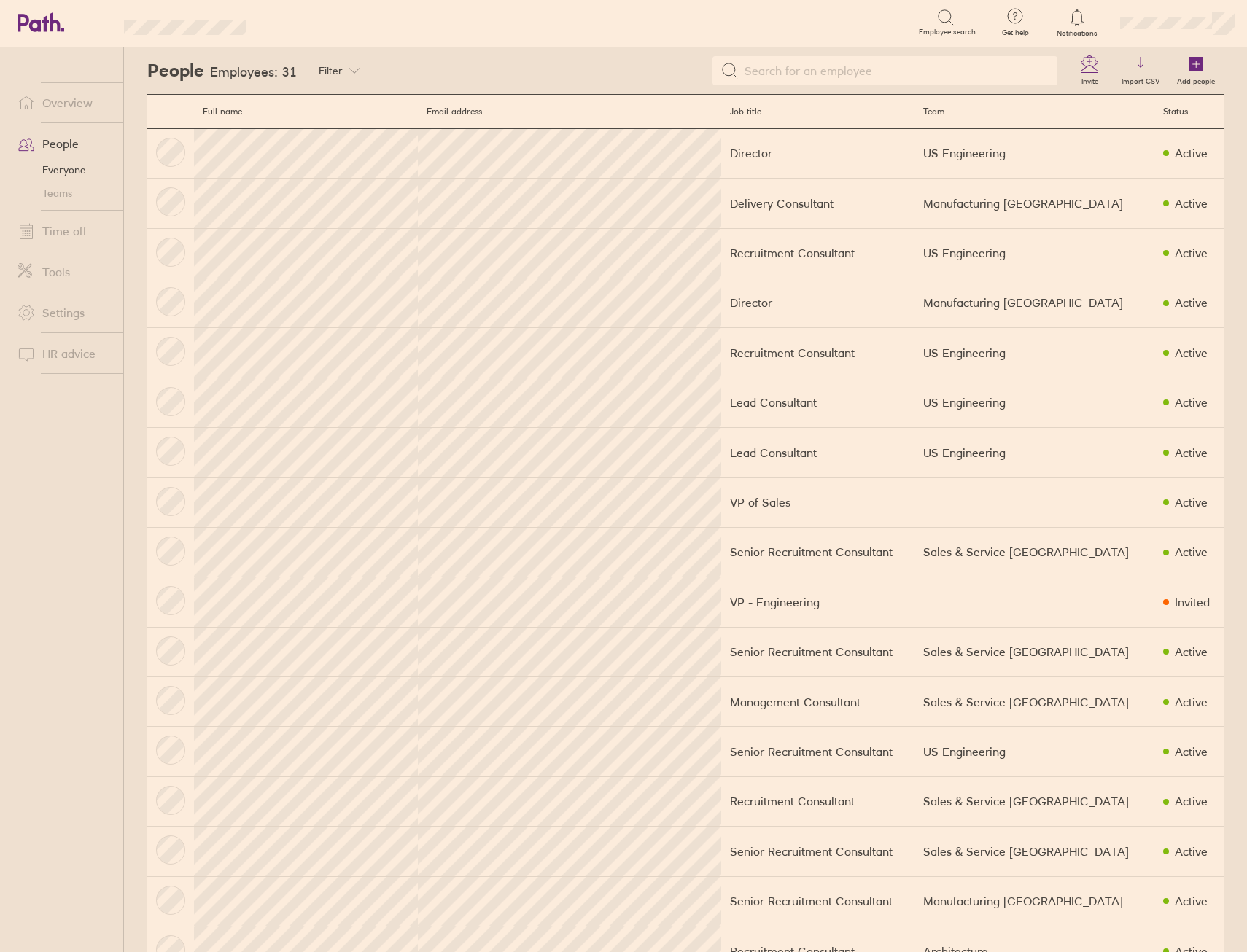
click at [1174, 59] on link "Add people" at bounding box center [1195, 71] width 56 height 47
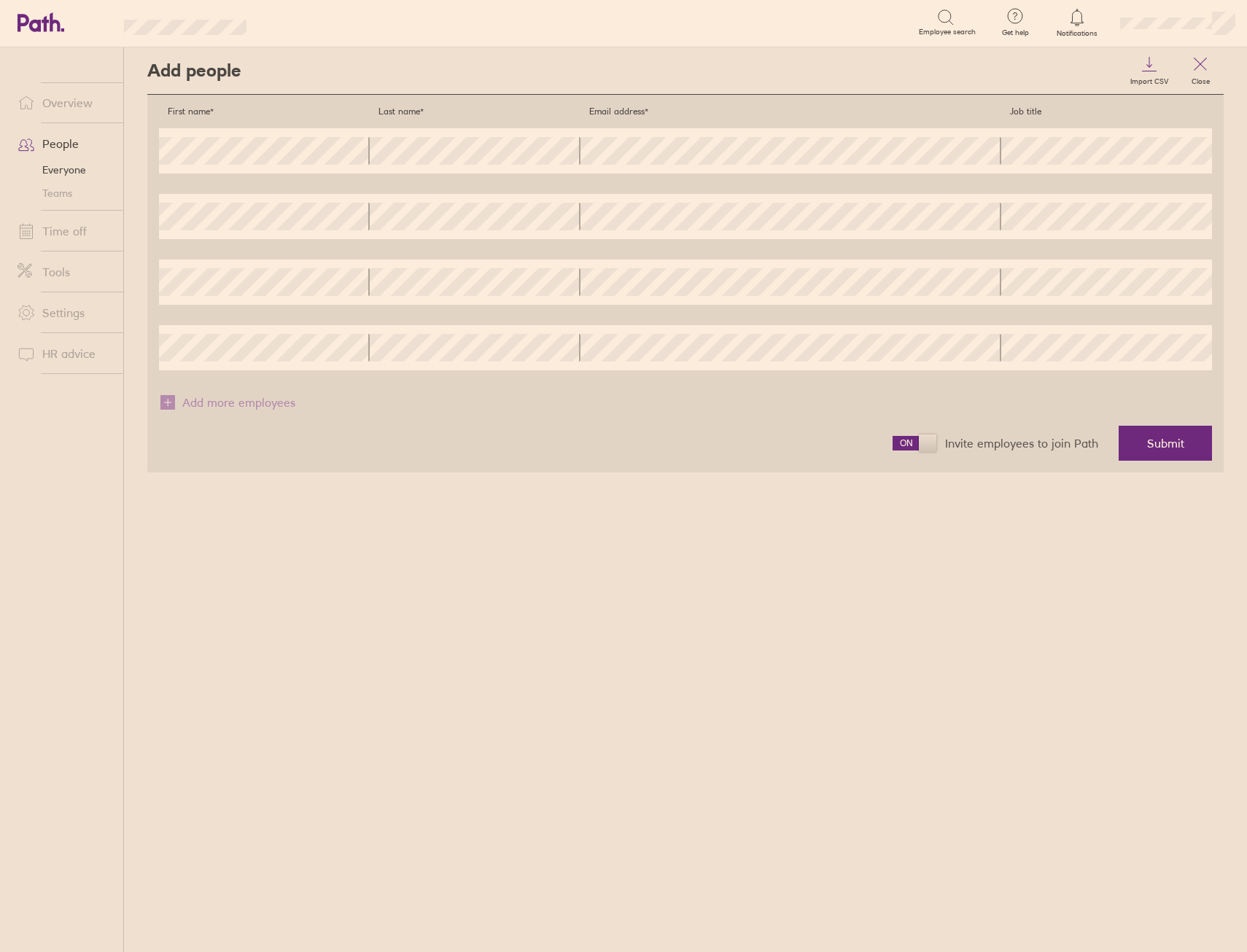
click at [655, 167] on div "Email address" at bounding box center [791, 150] width 422 height 45
click at [1162, 457] on button "Submit" at bounding box center [1165, 443] width 94 height 35
click at [1163, 444] on span "Submit" at bounding box center [1165, 442] width 37 height 13
click at [1130, 563] on div "Add people Import CSV Close First name* Last name* Email address* Job title Fir…" at bounding box center [686, 500] width 1123 height 905
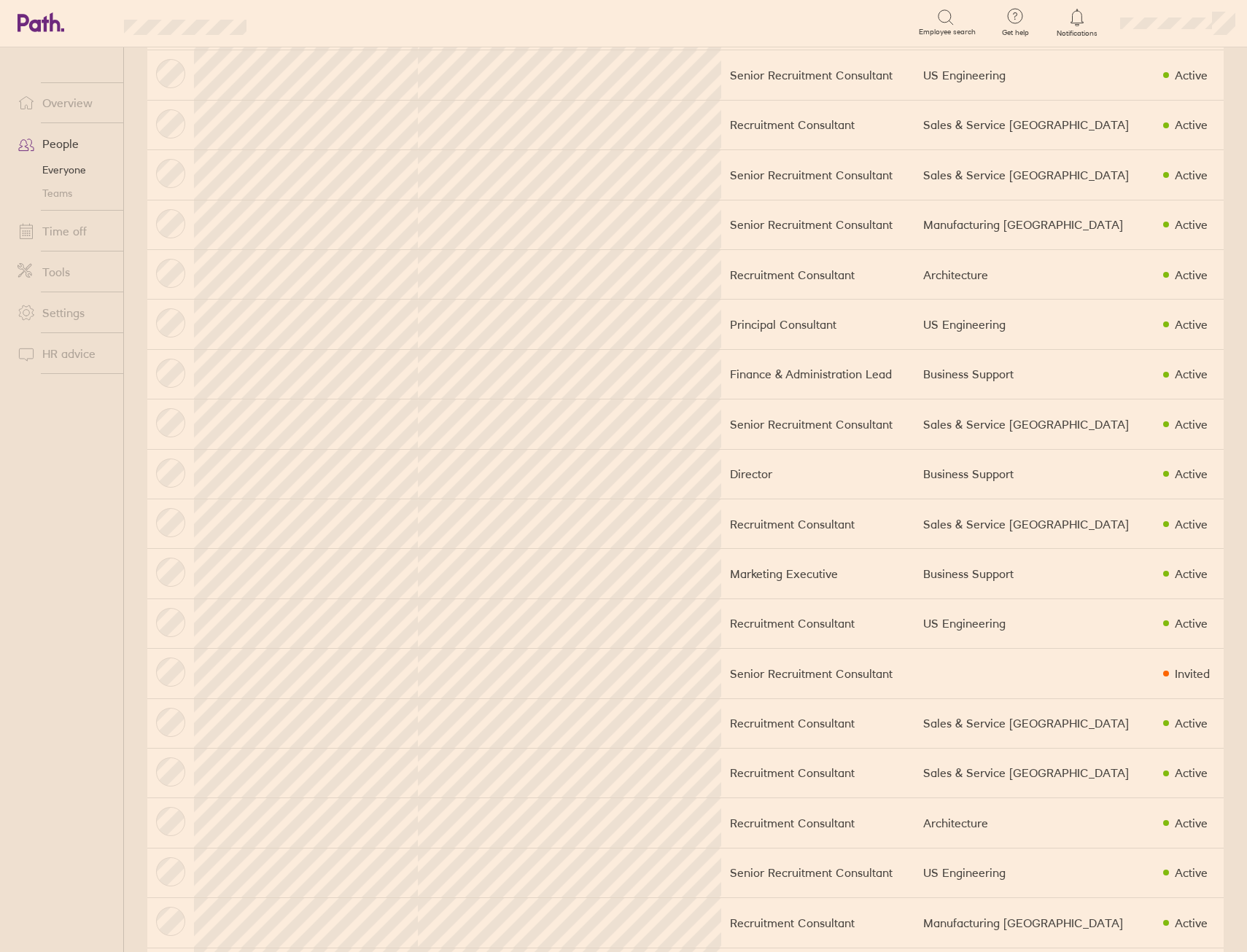
scroll to position [729, 0]
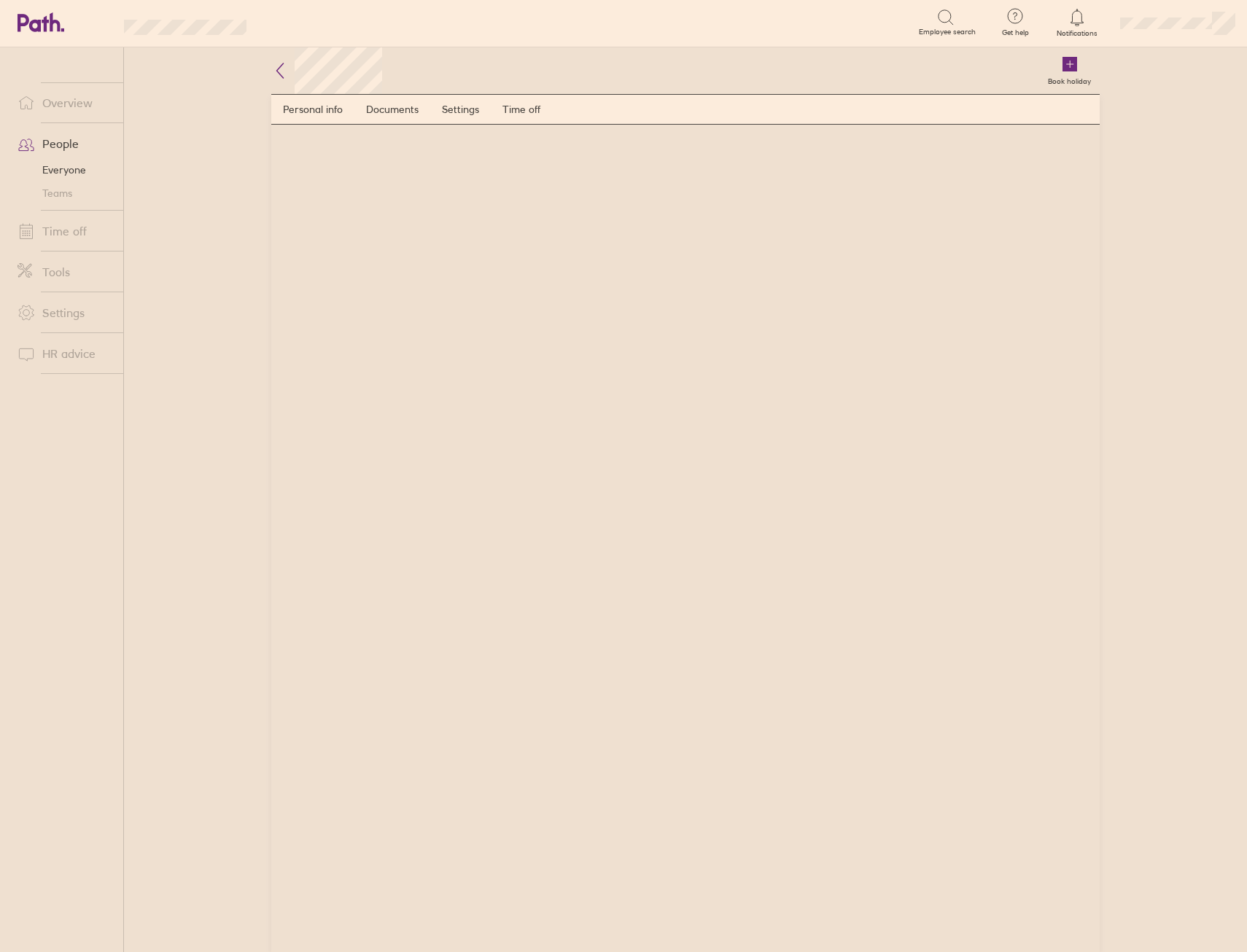
click at [508, 99] on link "Time off" at bounding box center [520, 109] width 62 height 29
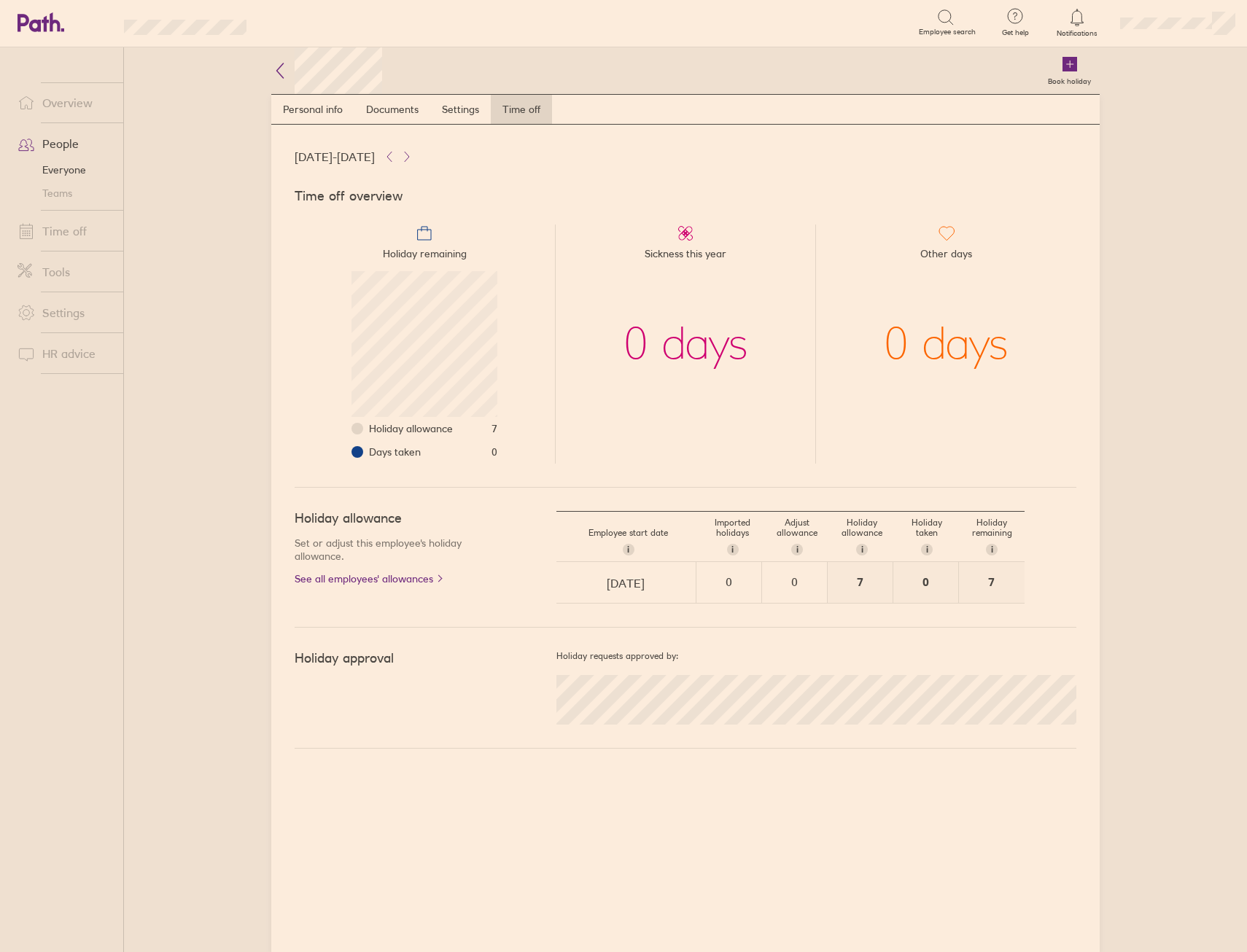
scroll to position [145, 145]
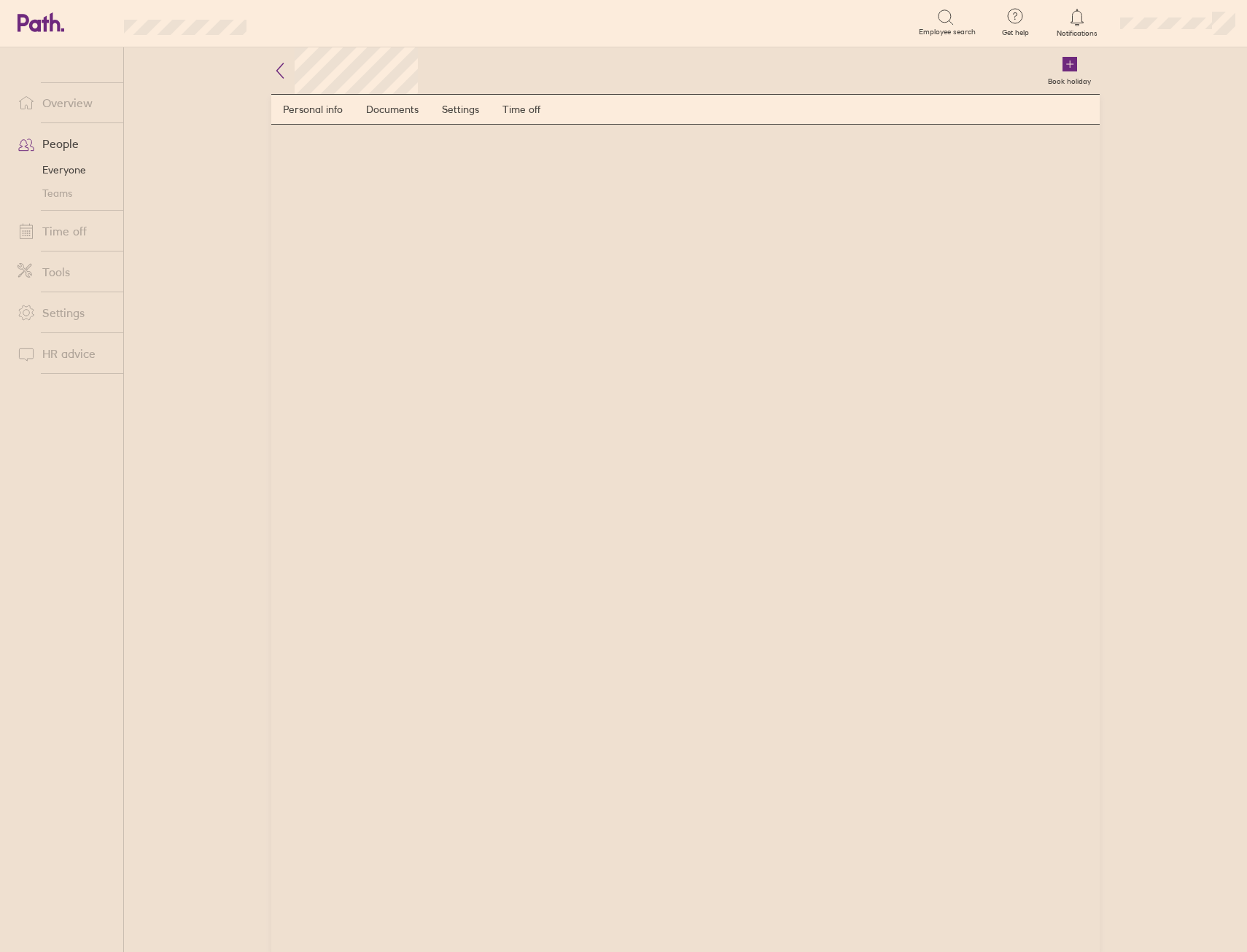
click at [447, 105] on link "Settings" at bounding box center [461, 109] width 61 height 29
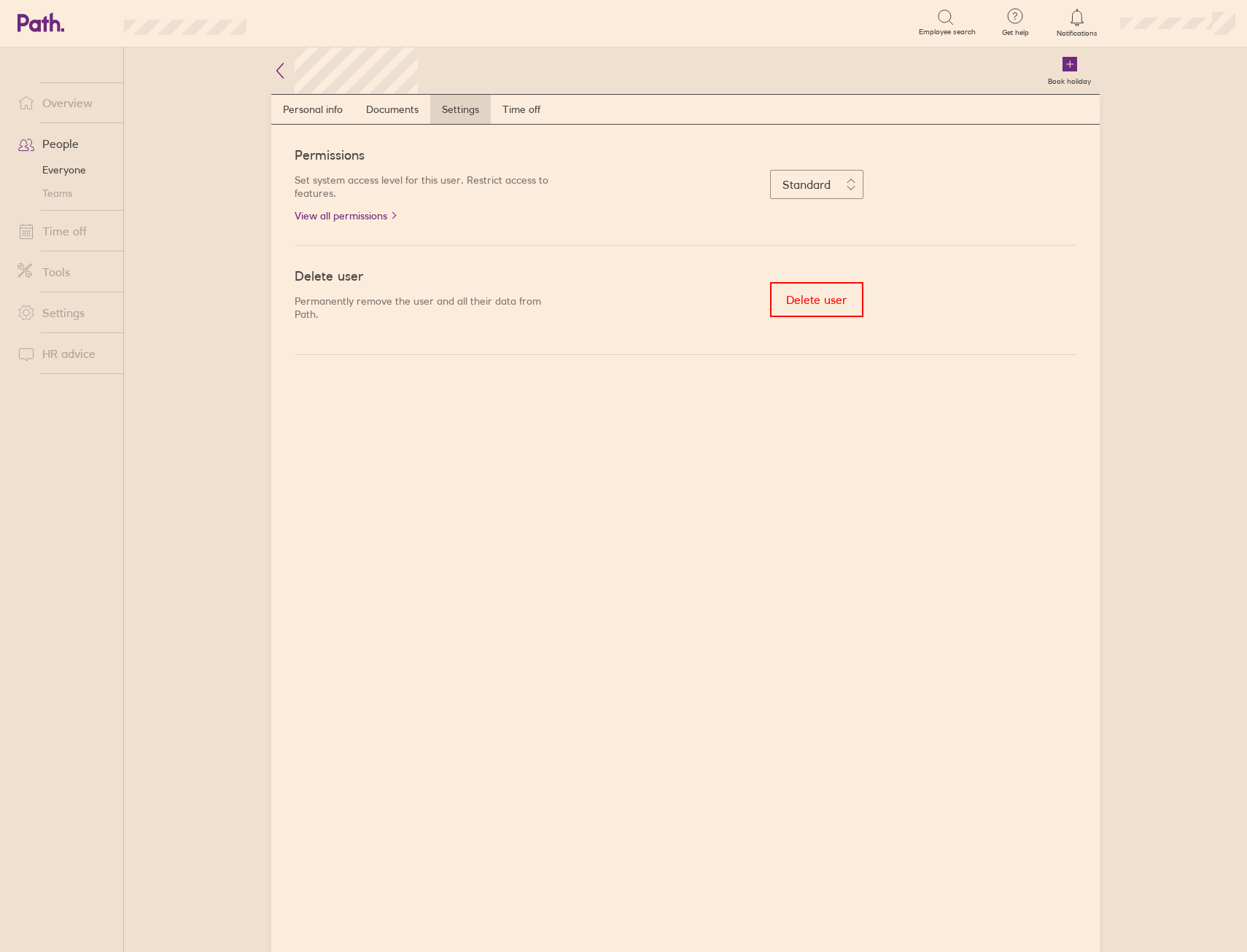
click at [532, 107] on link "Time off" at bounding box center [520, 109] width 62 height 29
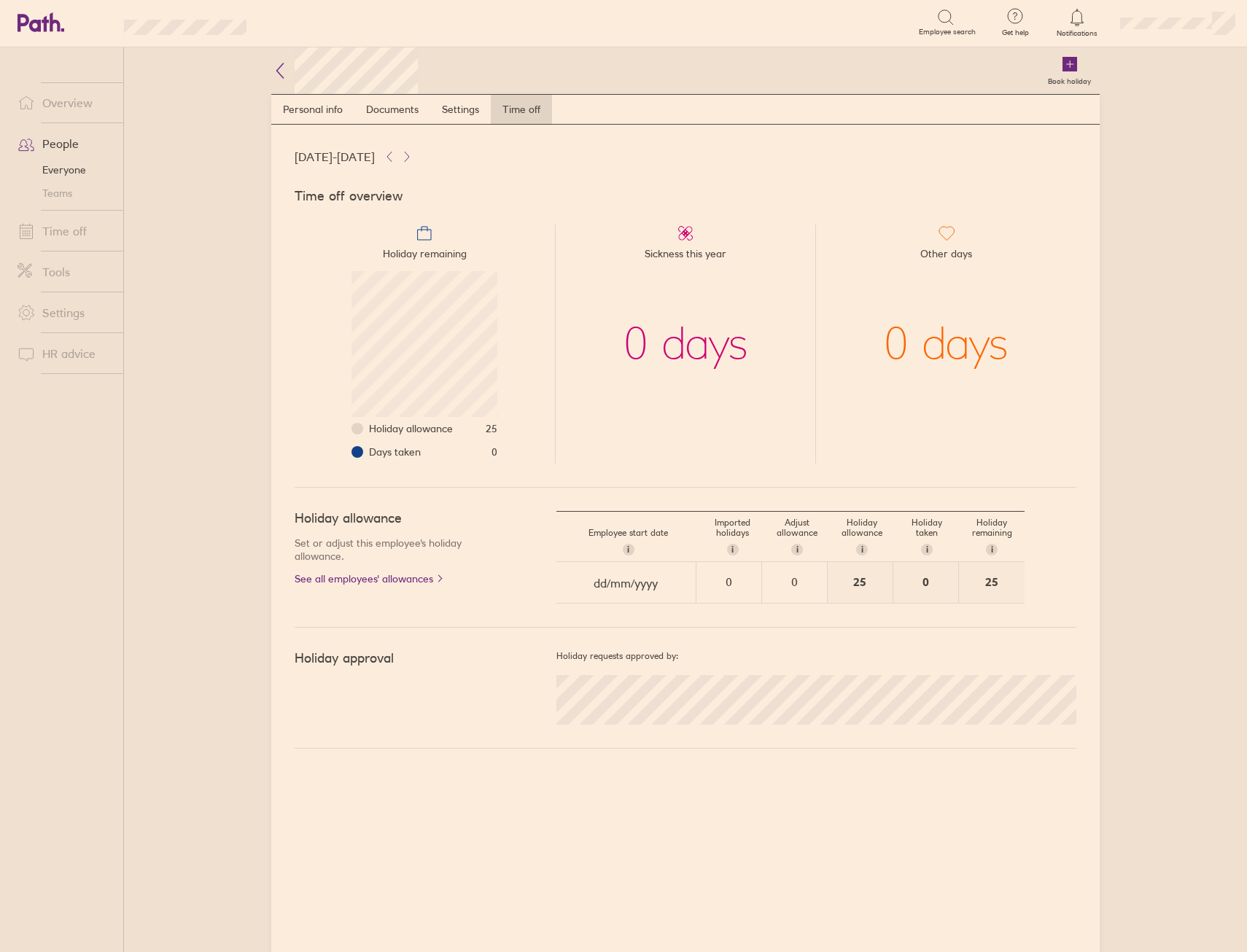
scroll to position [145, 145]
click at [302, 119] on link "Personal info" at bounding box center [312, 109] width 83 height 29
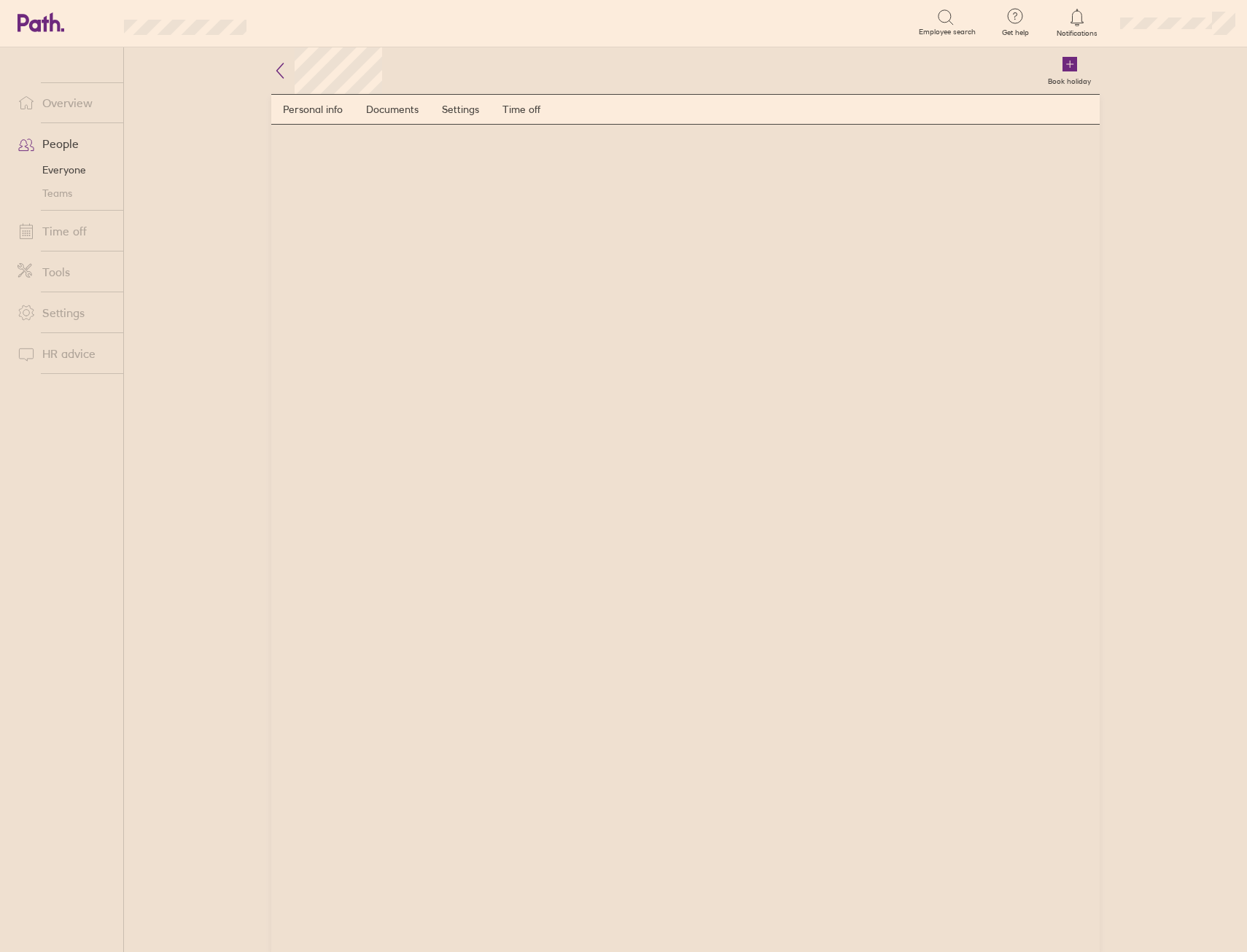
click at [353, 113] on link "Personal info" at bounding box center [312, 109] width 83 height 29
click at [317, 109] on link "Personal info" at bounding box center [312, 109] width 83 height 29
click at [292, 71] on h2 at bounding box center [326, 71] width 110 height 47
click at [286, 69] on icon at bounding box center [280, 70] width 18 height 18
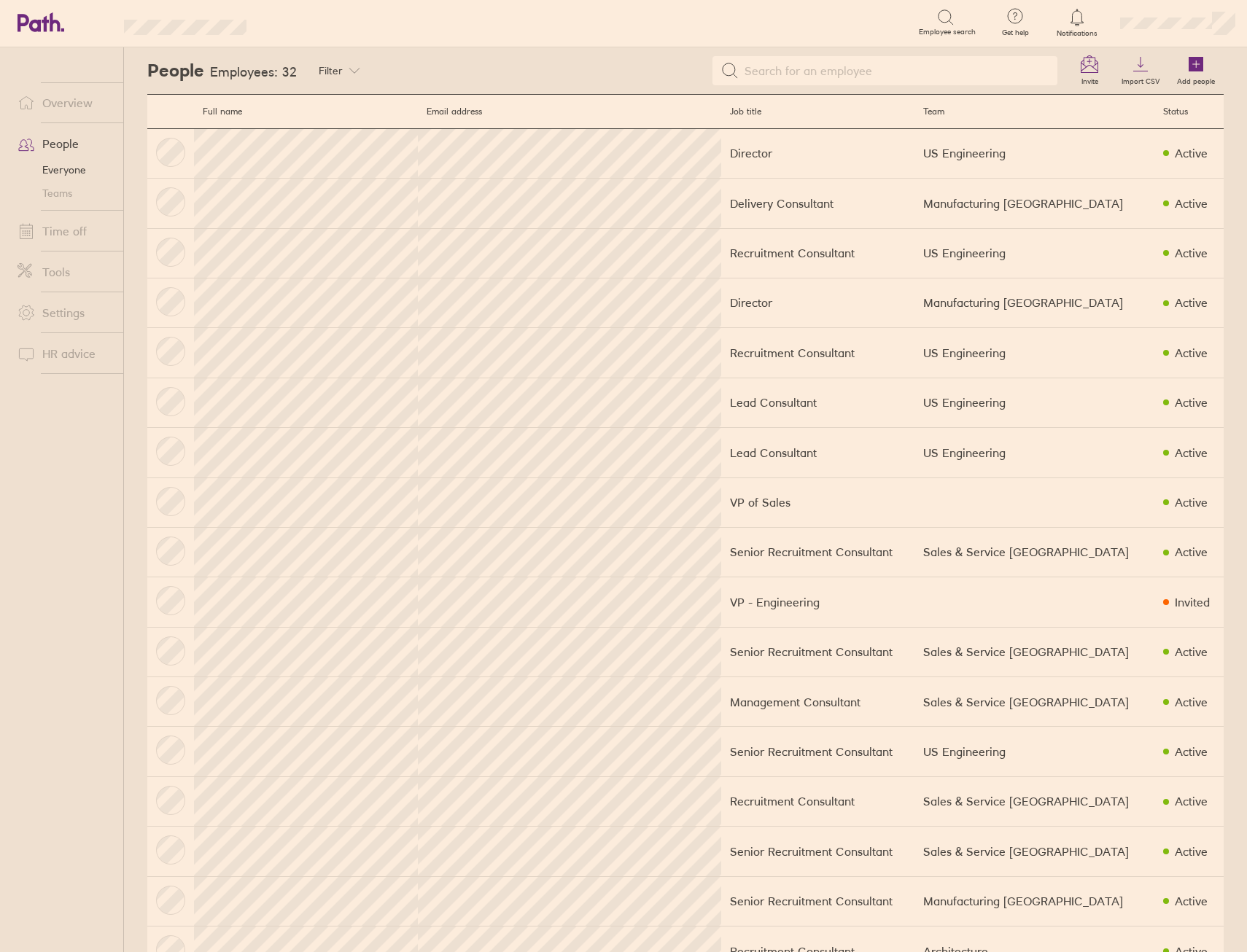
scroll to position [511, 0]
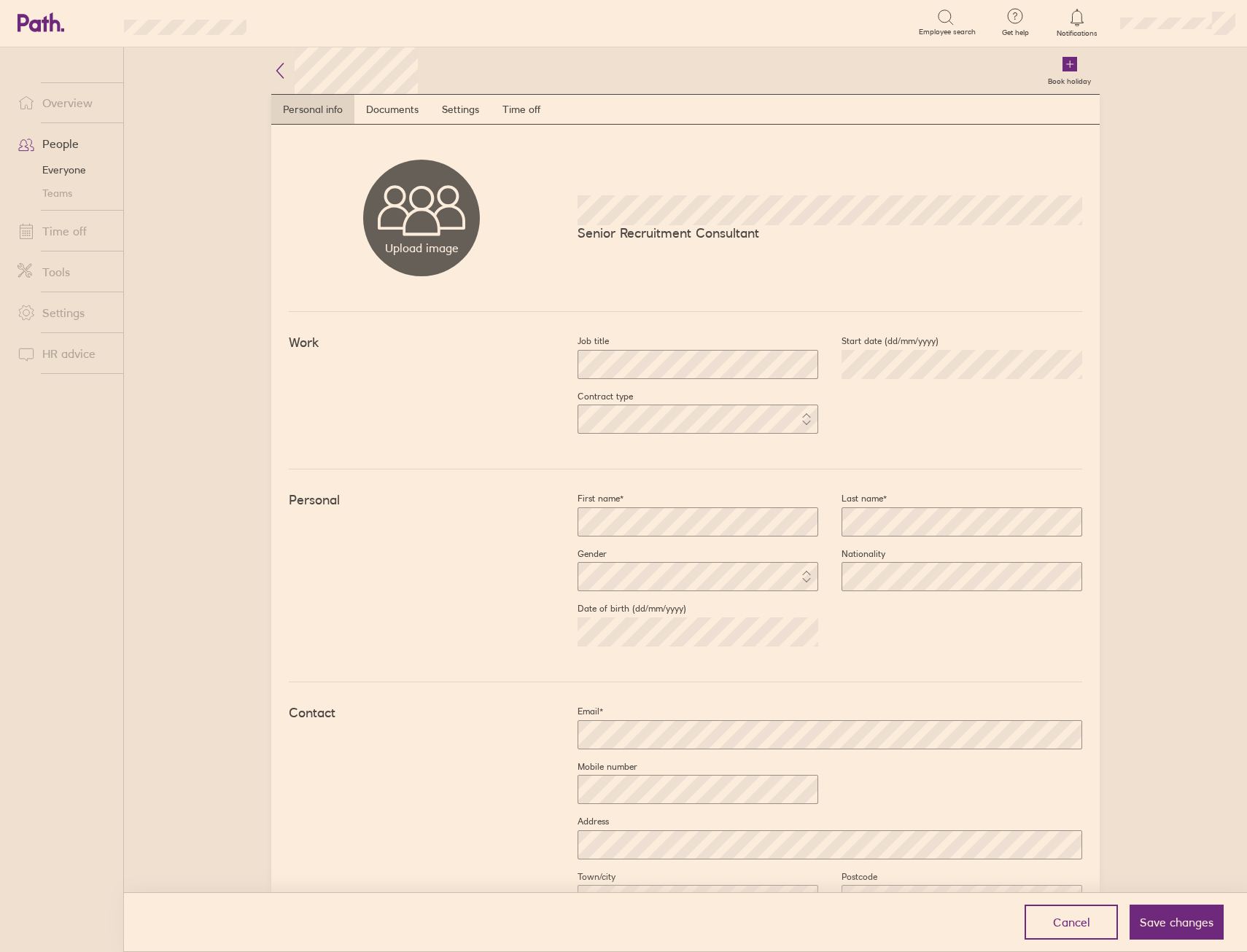
click at [1182, 920] on span "Save changes" at bounding box center [1176, 922] width 73 height 13
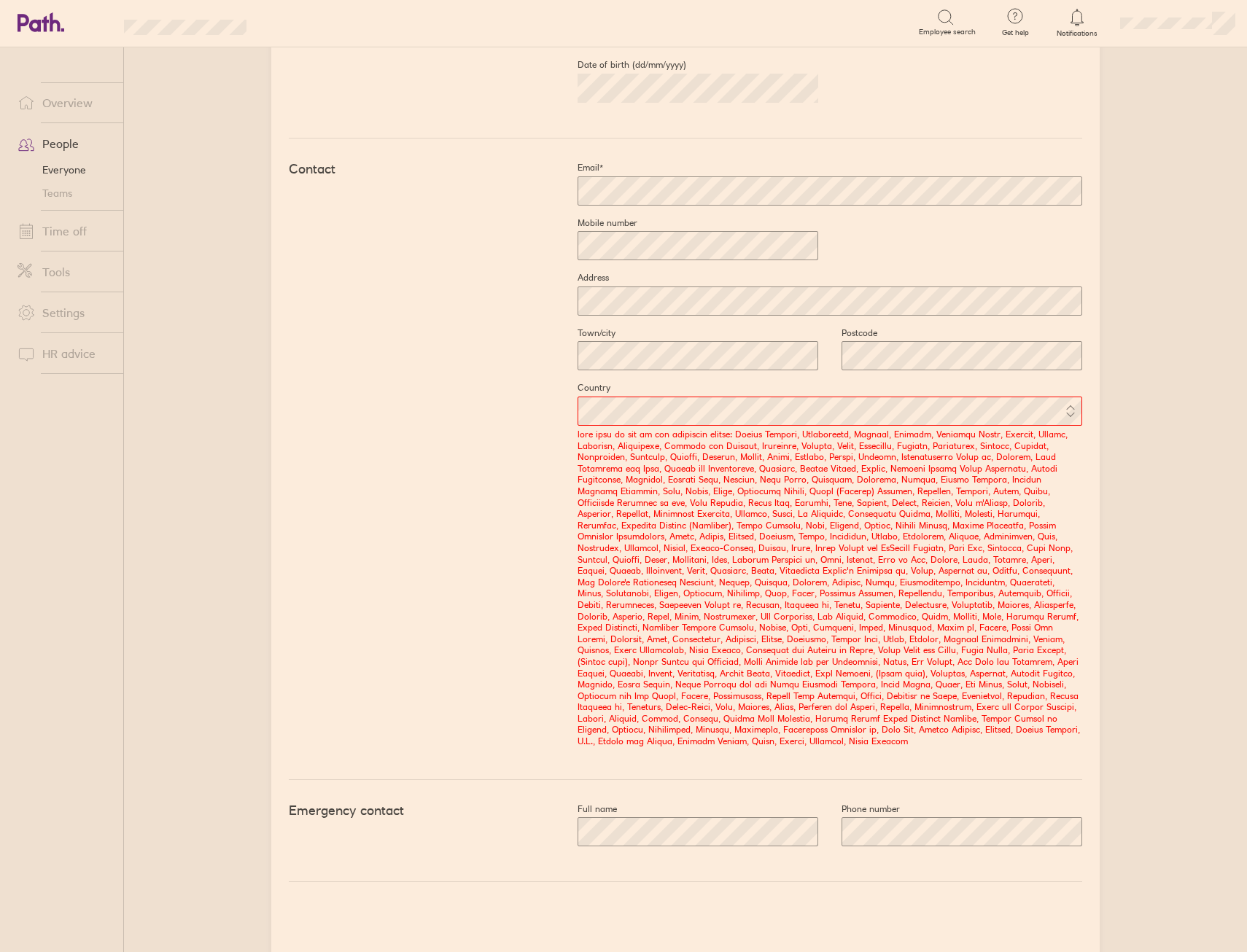
scroll to position [561, 0]
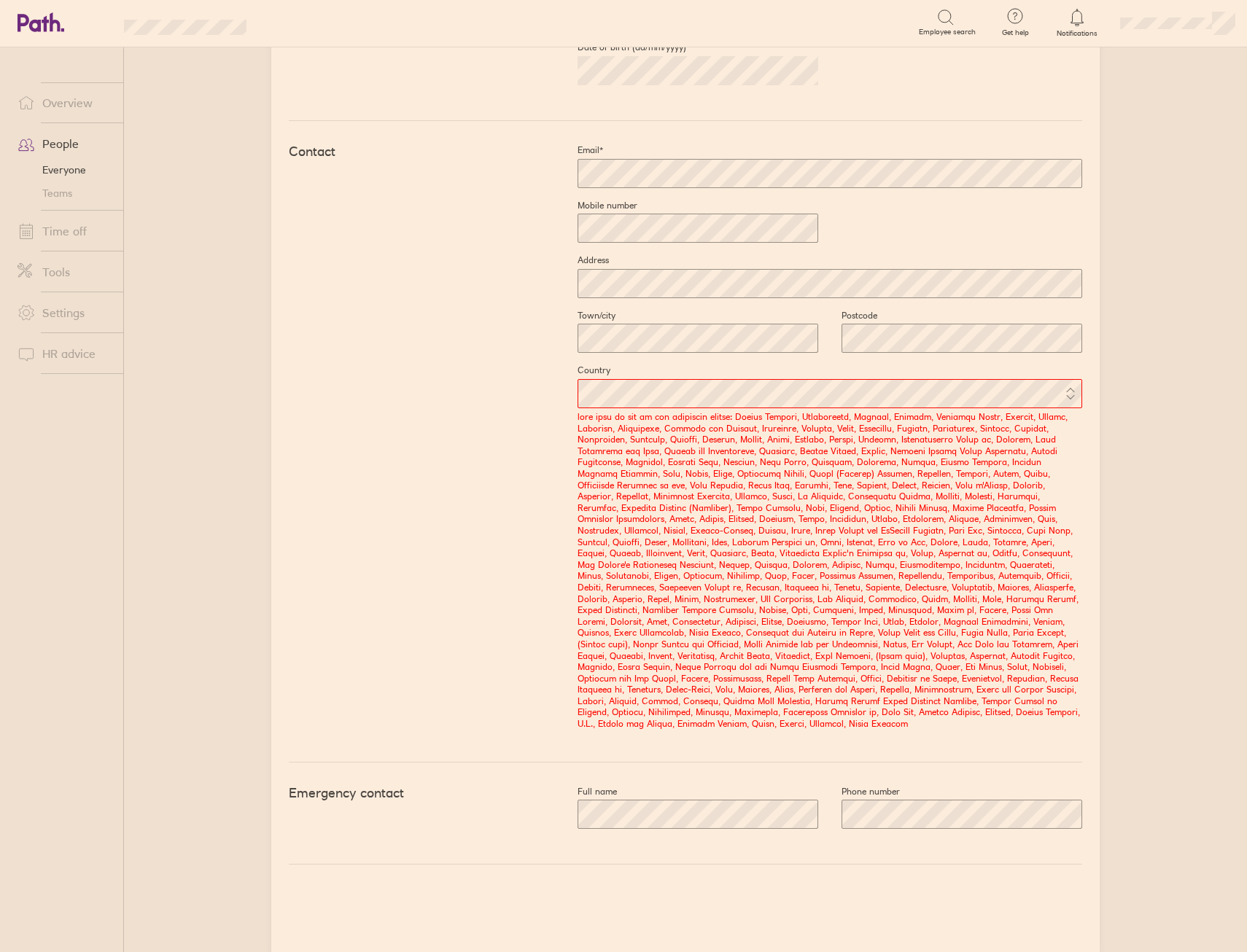
click at [712, 409] on div at bounding box center [817, 393] width 528 height 35
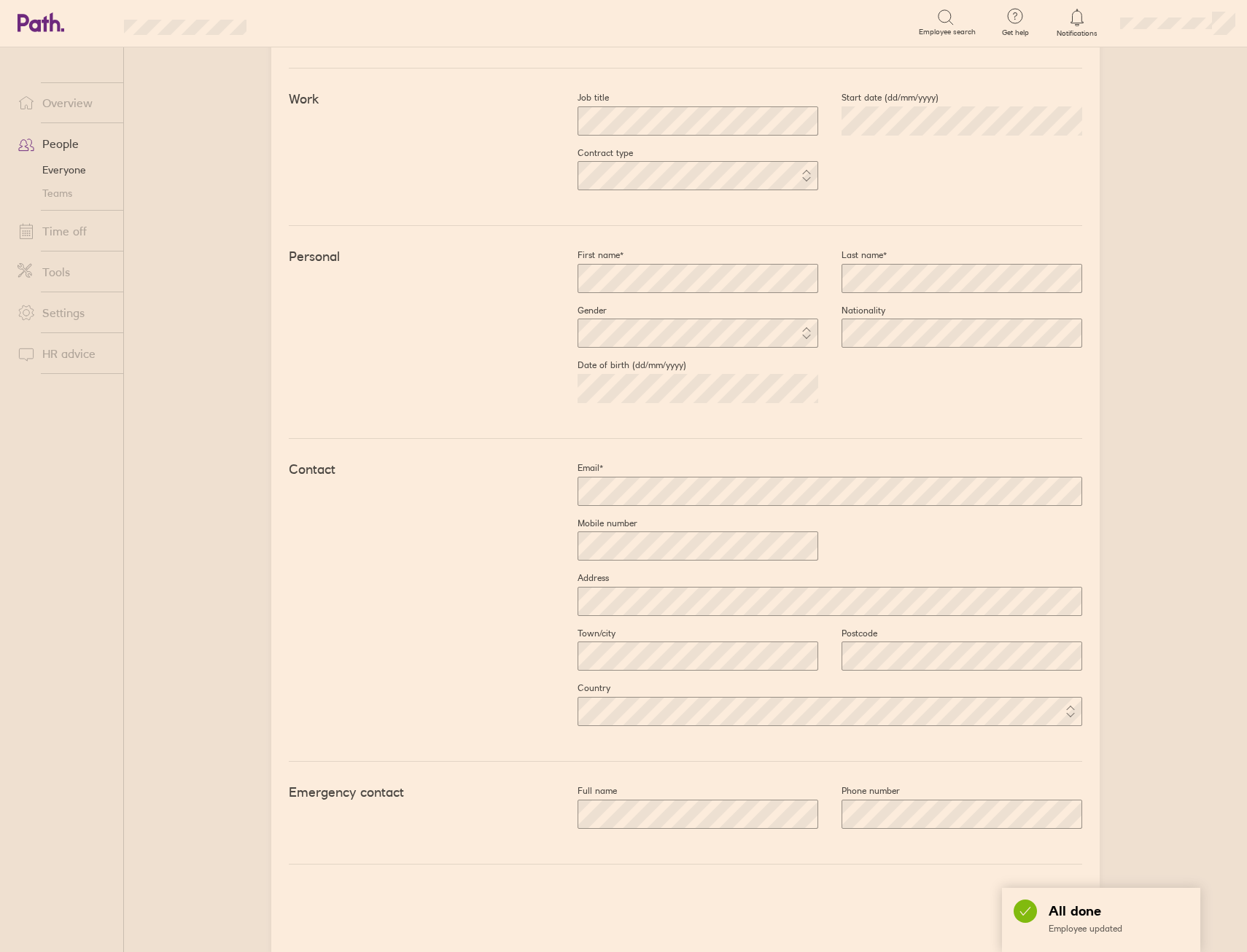
click at [1157, 896] on div "All done Employee updated" at bounding box center [1101, 920] width 198 height 64
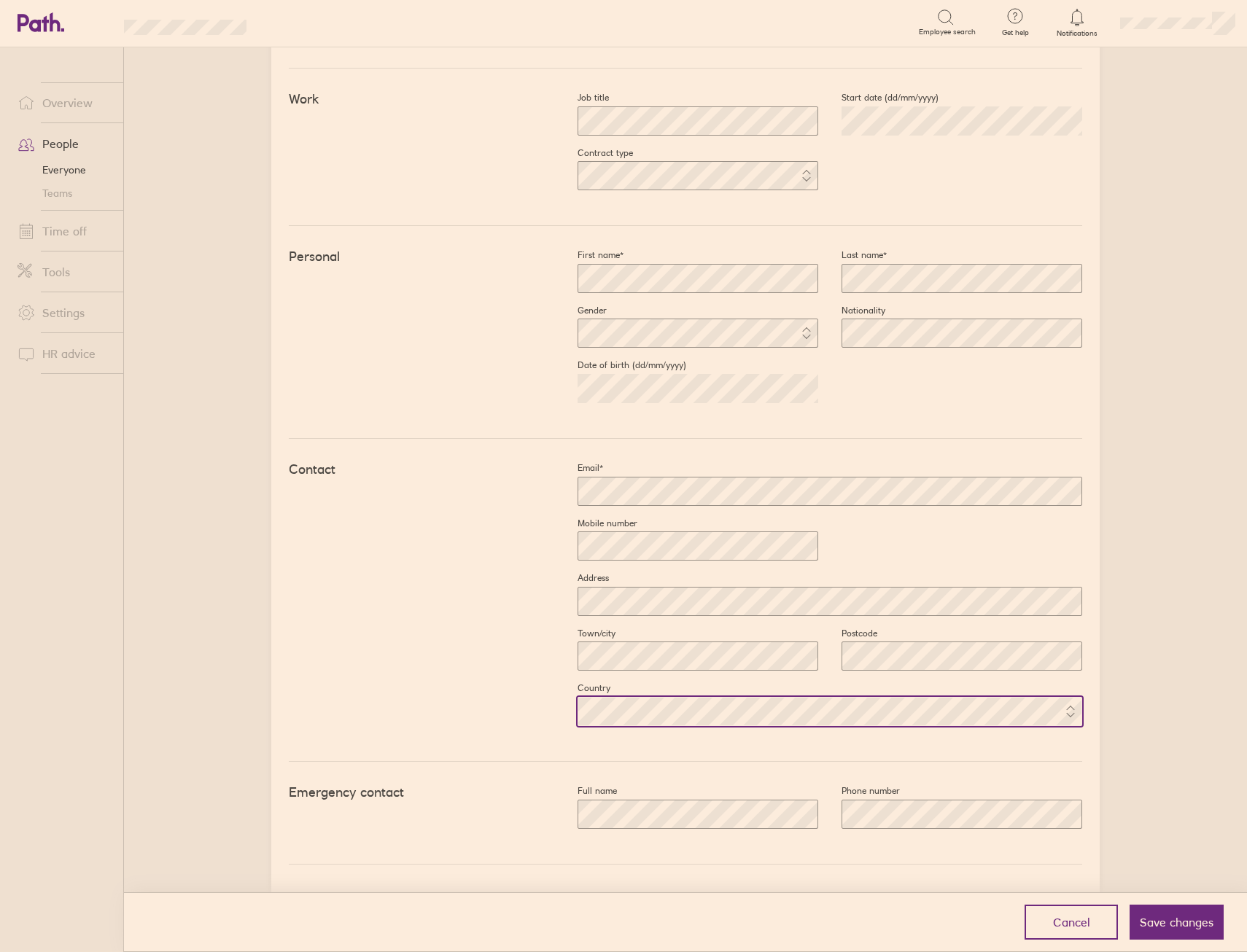
scroll to position [243, 0]
click at [1189, 922] on span "Save changes" at bounding box center [1176, 922] width 73 height 13
click at [1170, 913] on button "Save changes" at bounding box center [1177, 923] width 94 height 35
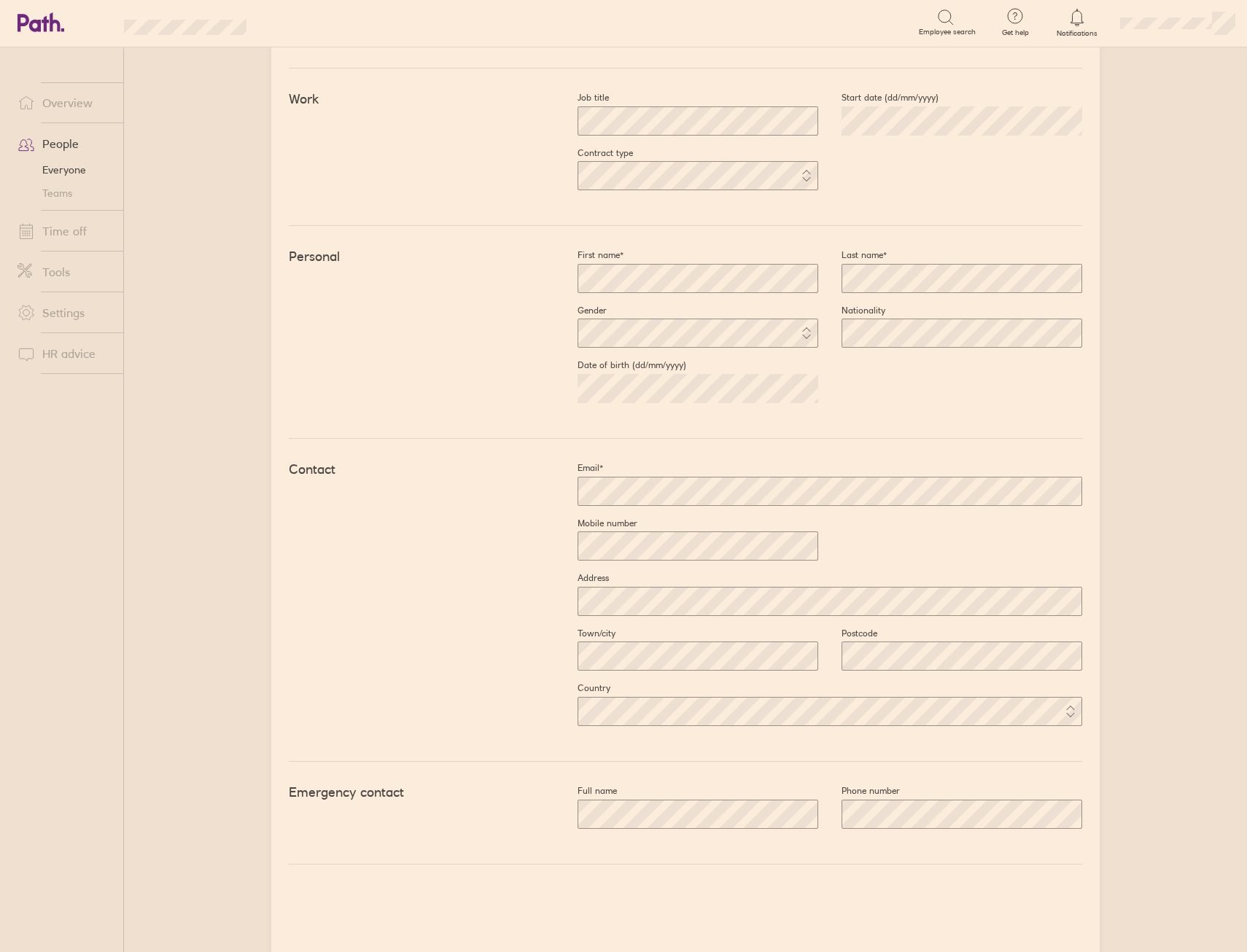
scroll to position [0, 0]
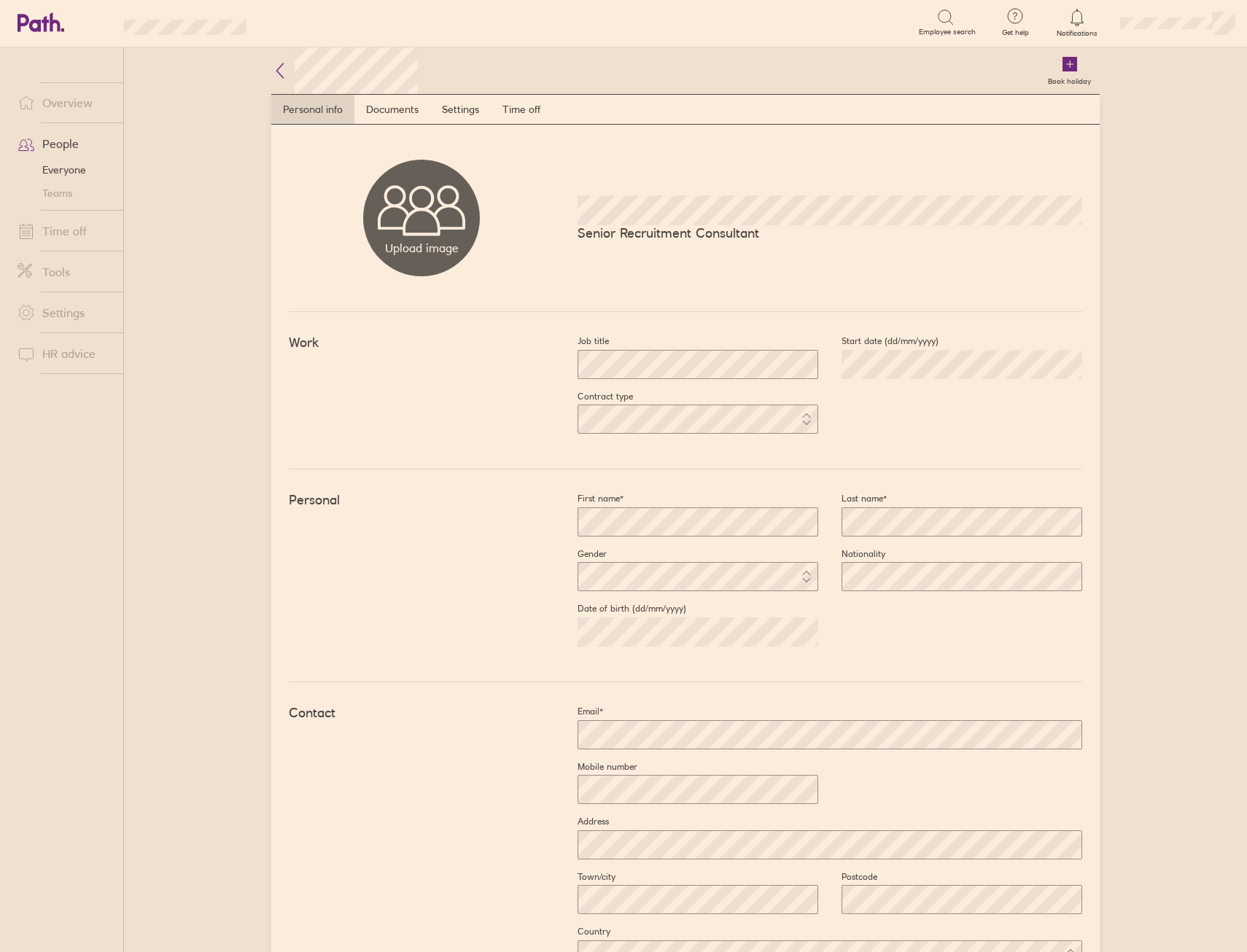
click at [57, 108] on link "Overview" at bounding box center [64, 103] width 117 height 29
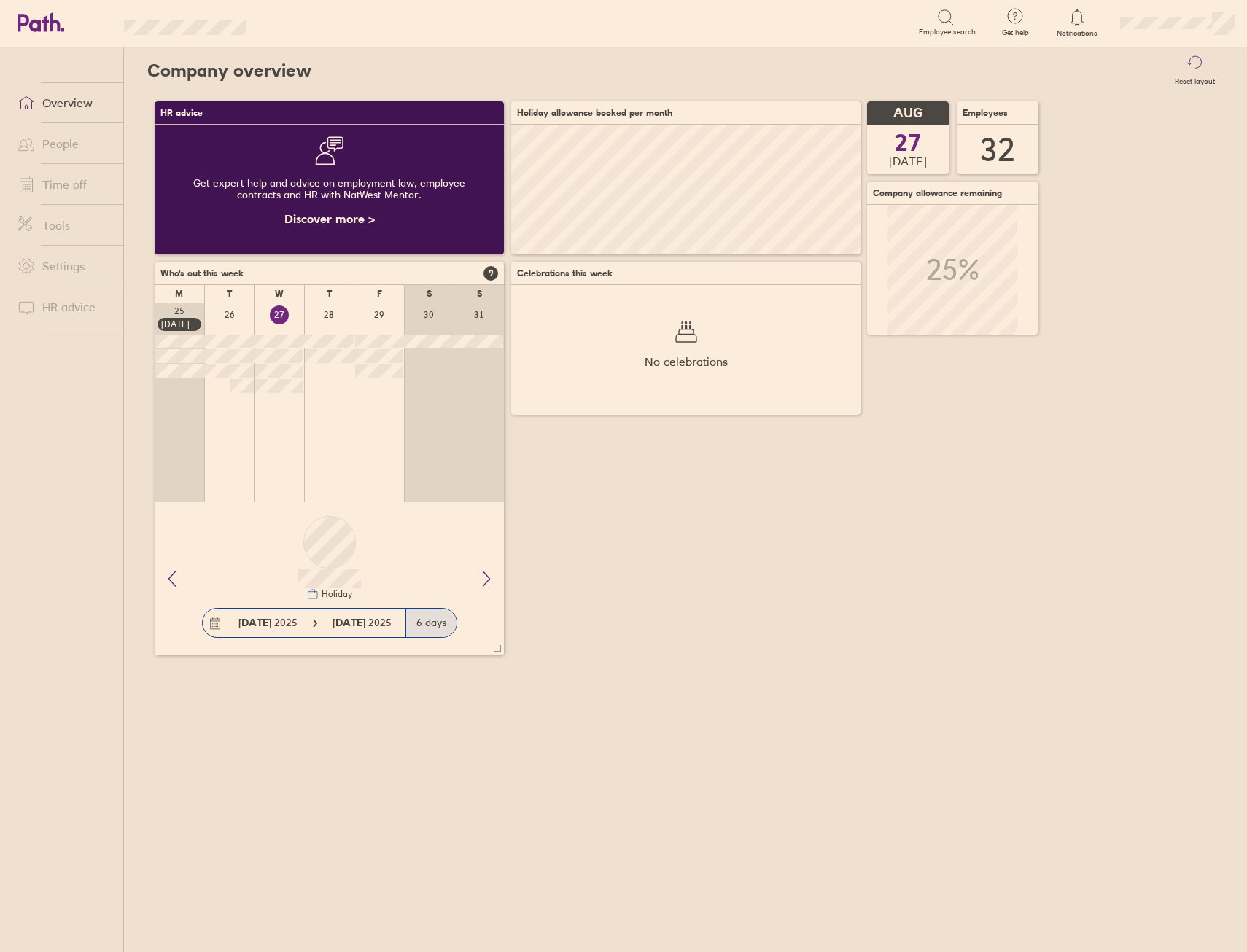
scroll to position [130, 350]
